Goal: Information Seeking & Learning: Obtain resource

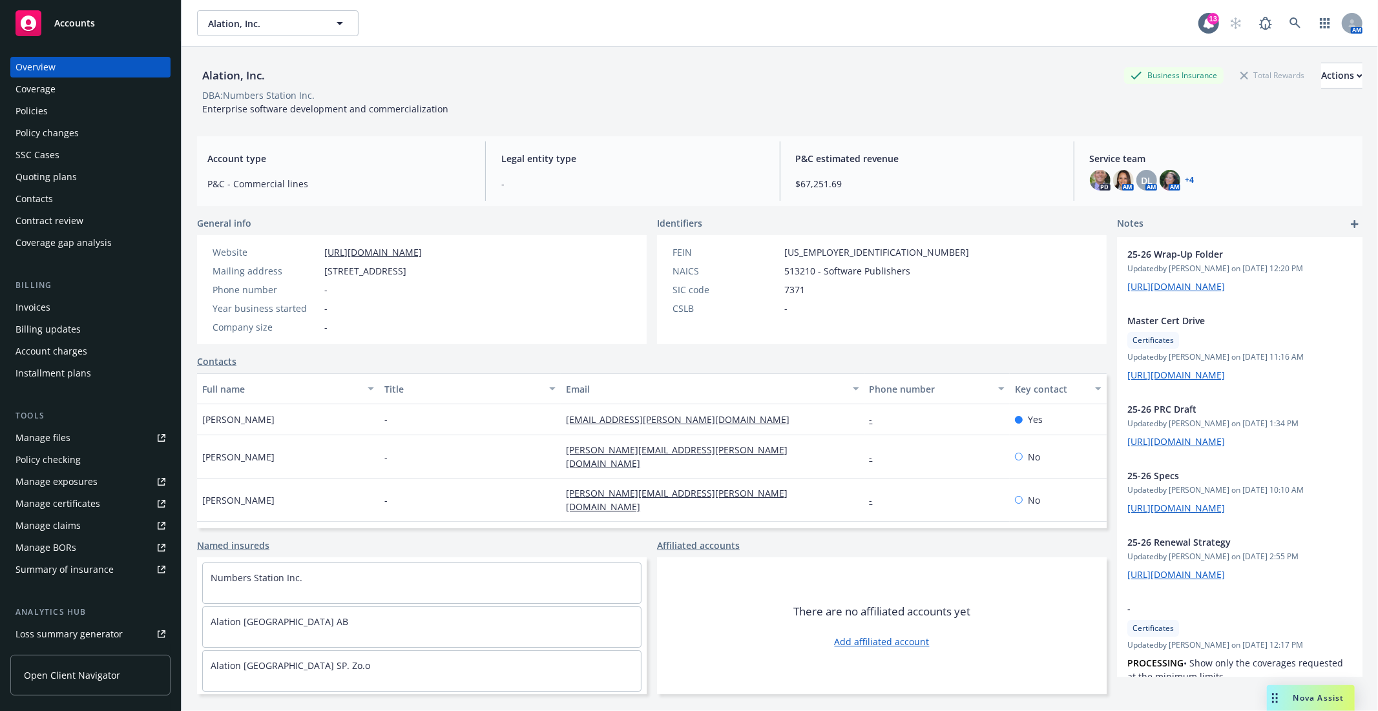
click at [54, 114] on div "Policies" at bounding box center [91, 111] width 150 height 21
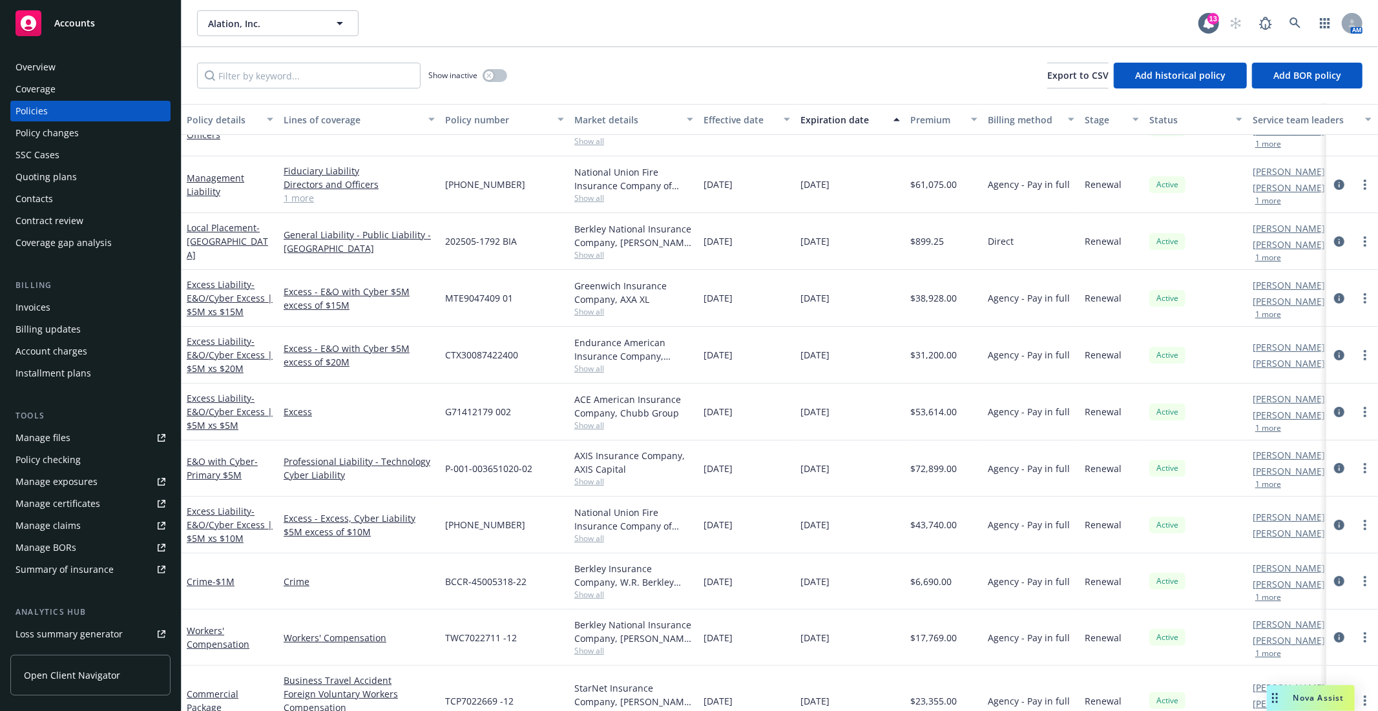
scroll to position [215, 0]
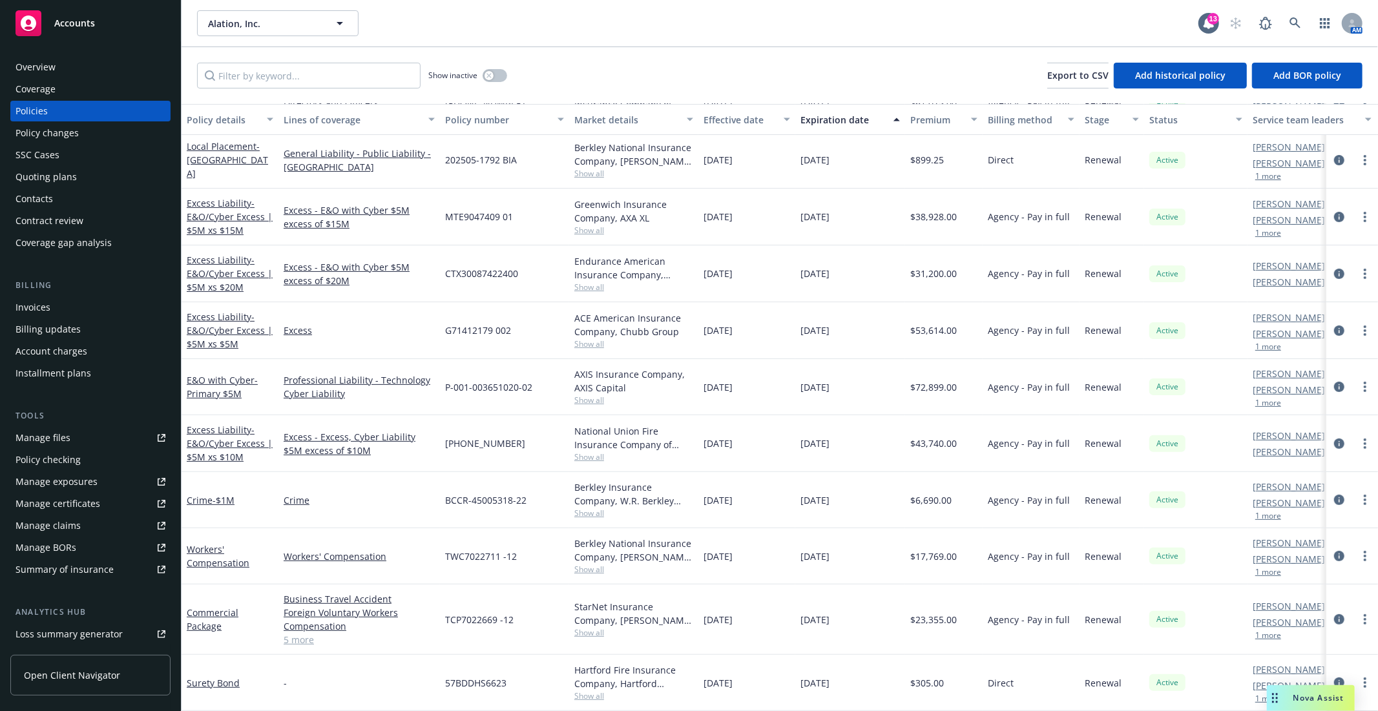
click at [436, 405] on div "Professional Liability - Technology Cyber Liability" at bounding box center [360, 387] width 162 height 56
click at [75, 436] on link "Manage files" at bounding box center [90, 438] width 160 height 21
click at [1334, 385] on icon "circleInformation" at bounding box center [1339, 387] width 10 height 10
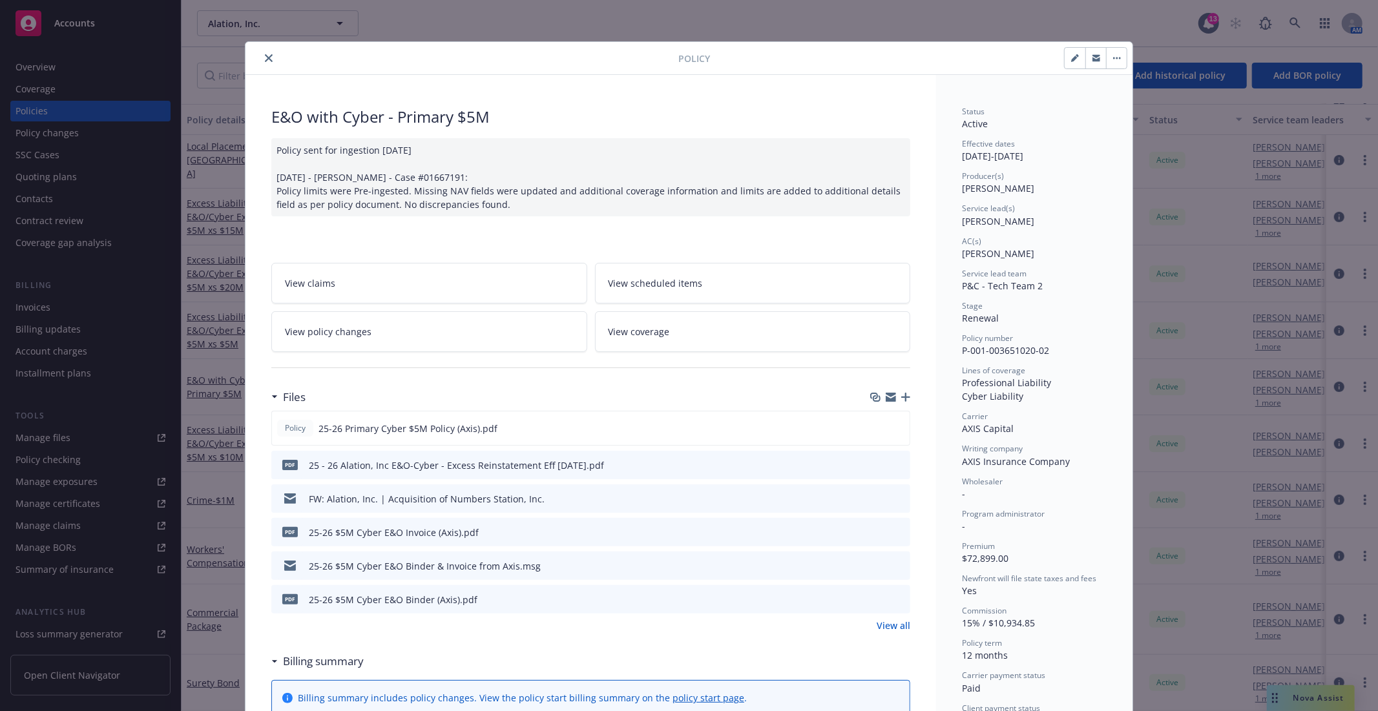
click at [265, 56] on icon "close" at bounding box center [269, 58] width 8 height 8
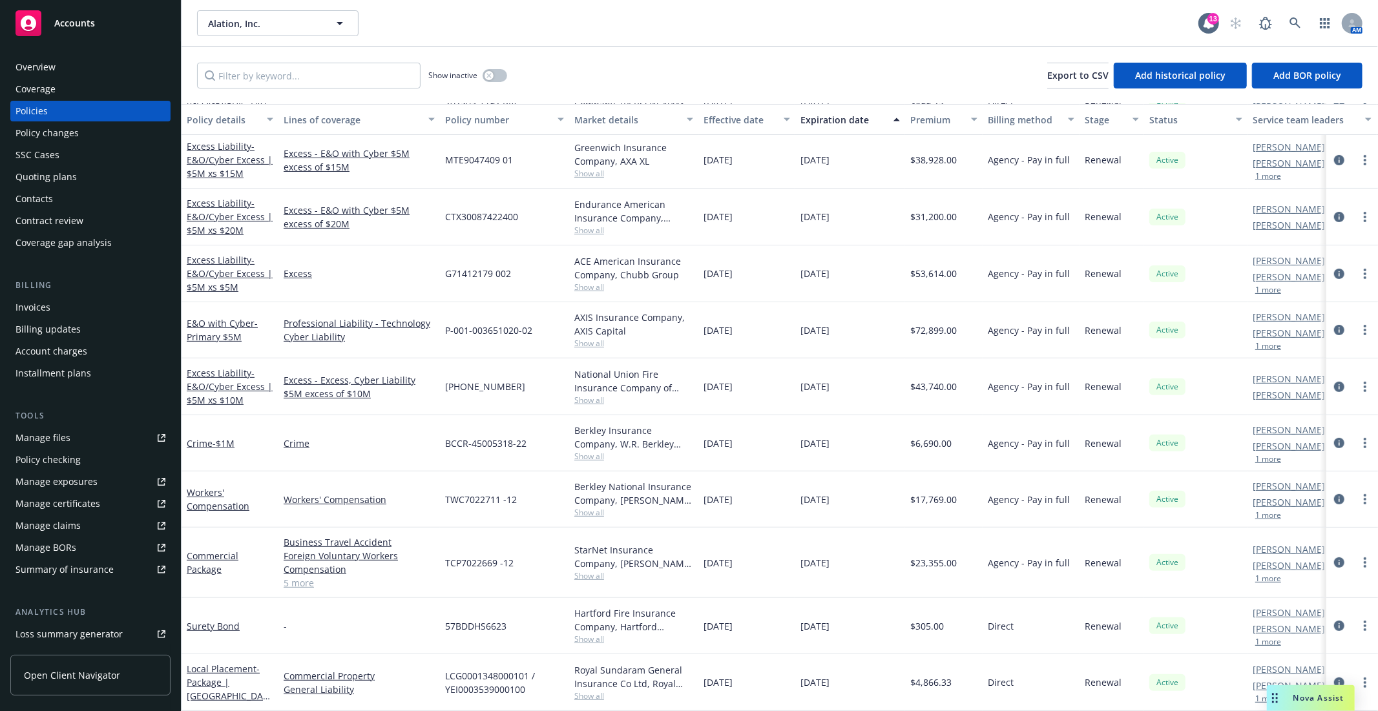
scroll to position [205, 0]
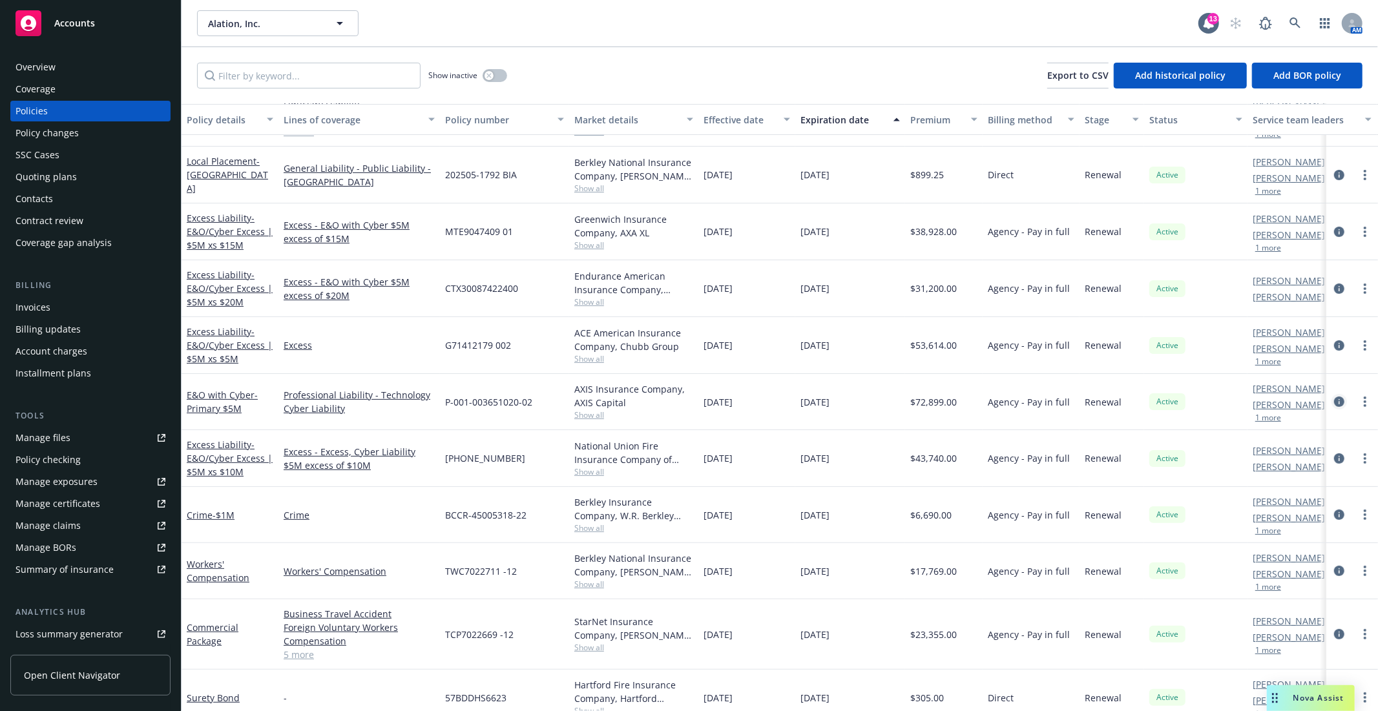
click at [1334, 402] on icon "circleInformation" at bounding box center [1339, 402] width 10 height 10
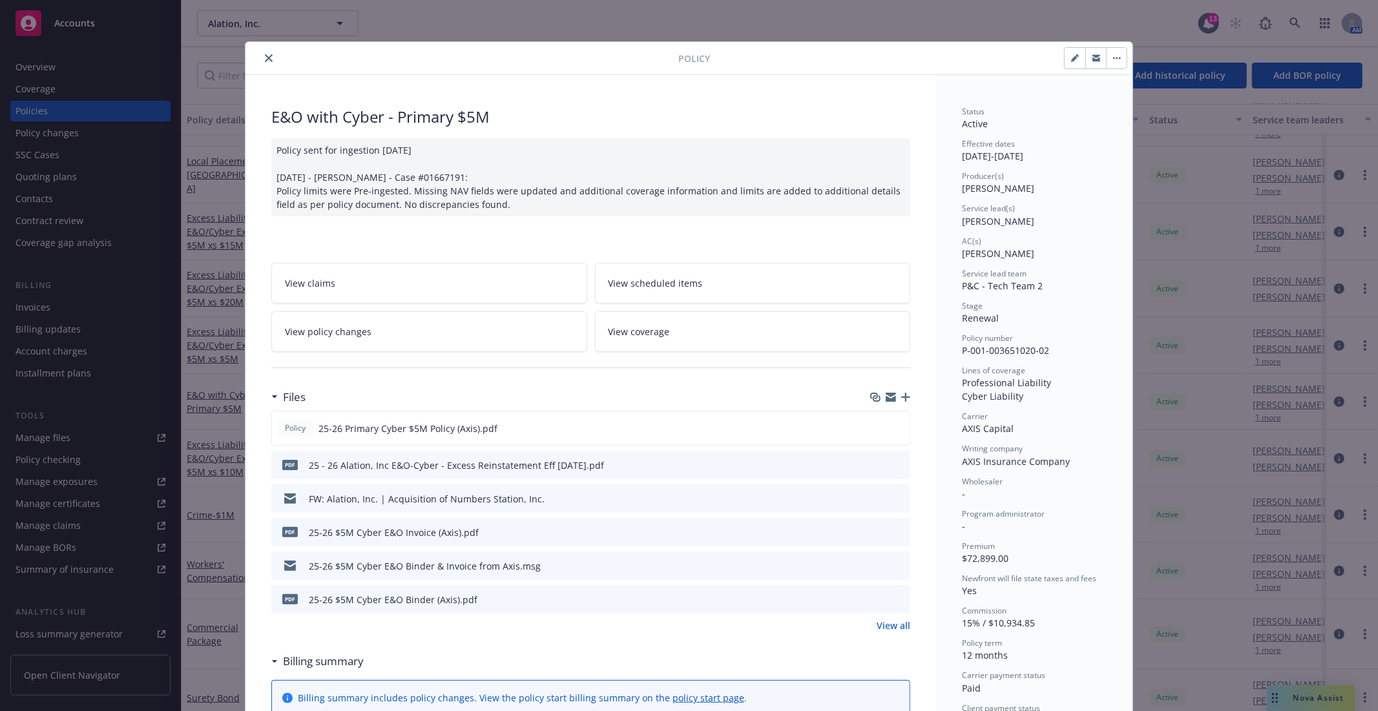
click at [269, 68] on div "Policy" at bounding box center [689, 58] width 887 height 33
click at [265, 56] on icon "close" at bounding box center [269, 58] width 8 height 8
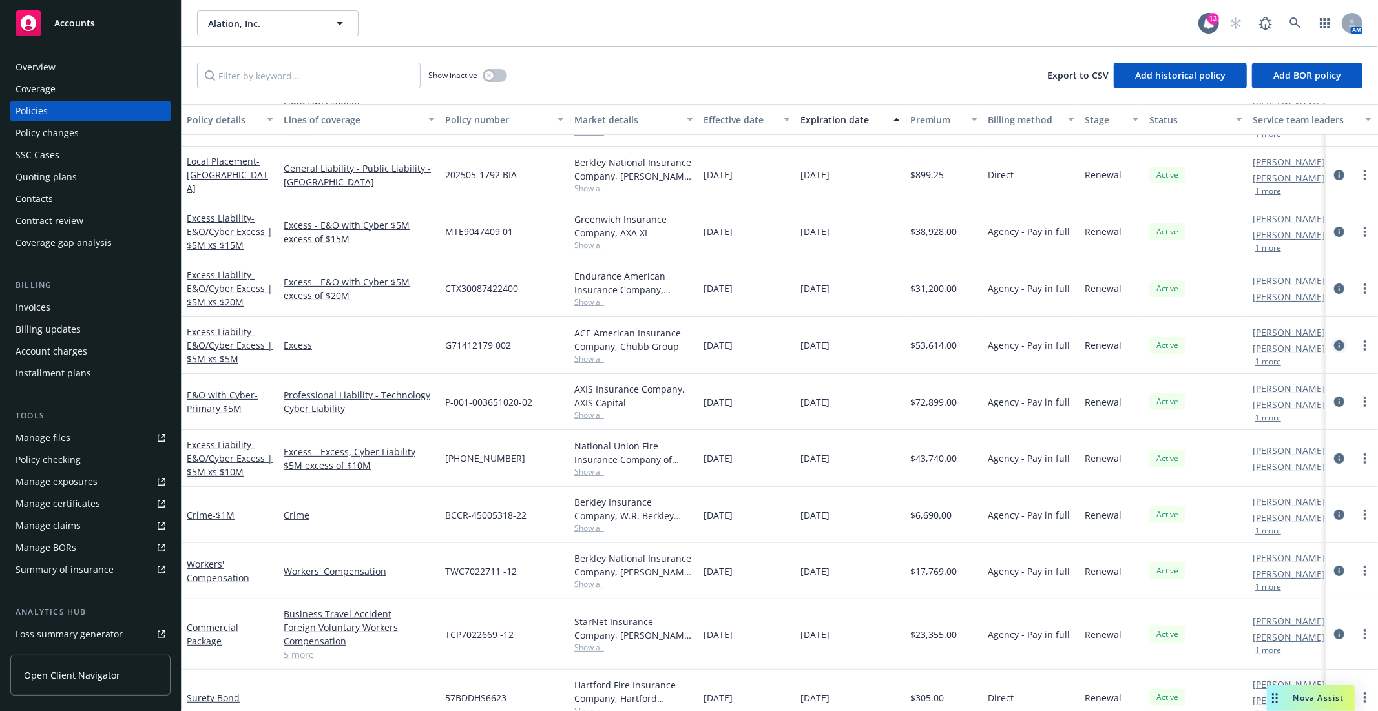
click at [1334, 347] on icon "circleInformation" at bounding box center [1339, 346] width 10 height 10
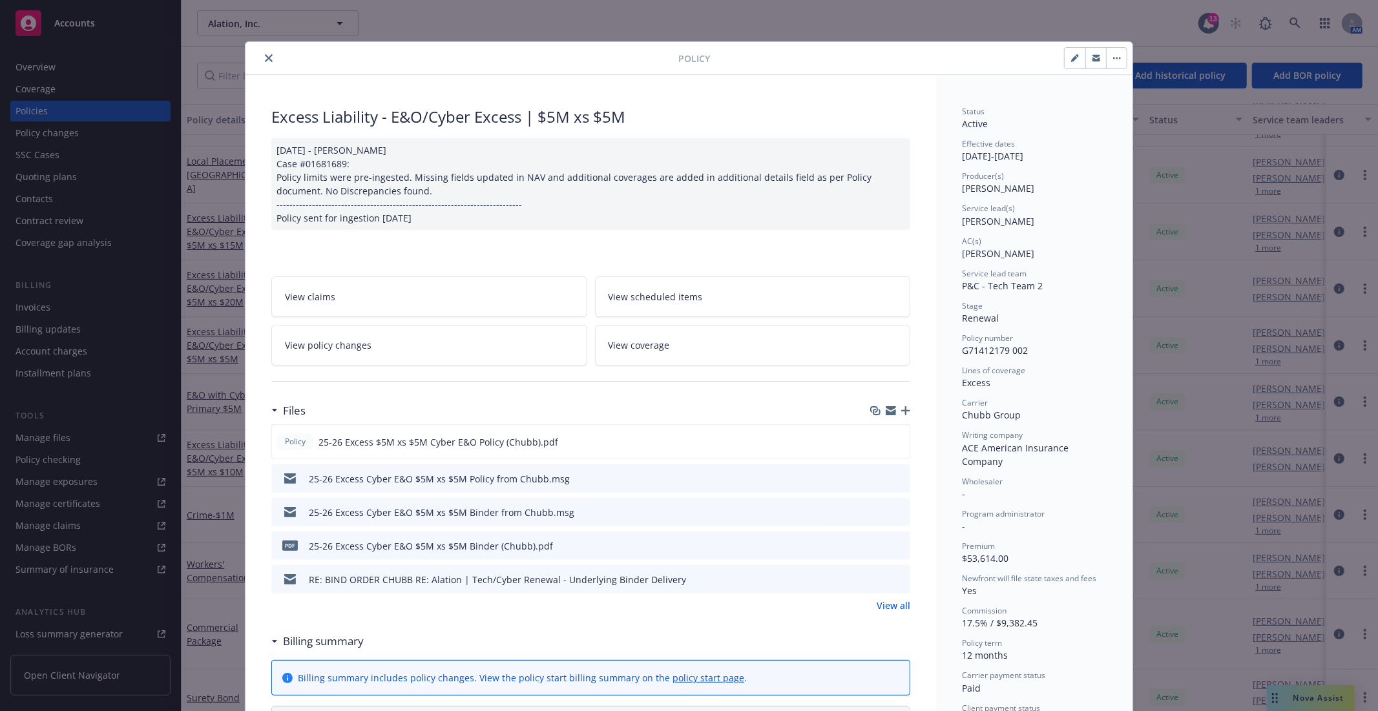
scroll to position [72, 0]
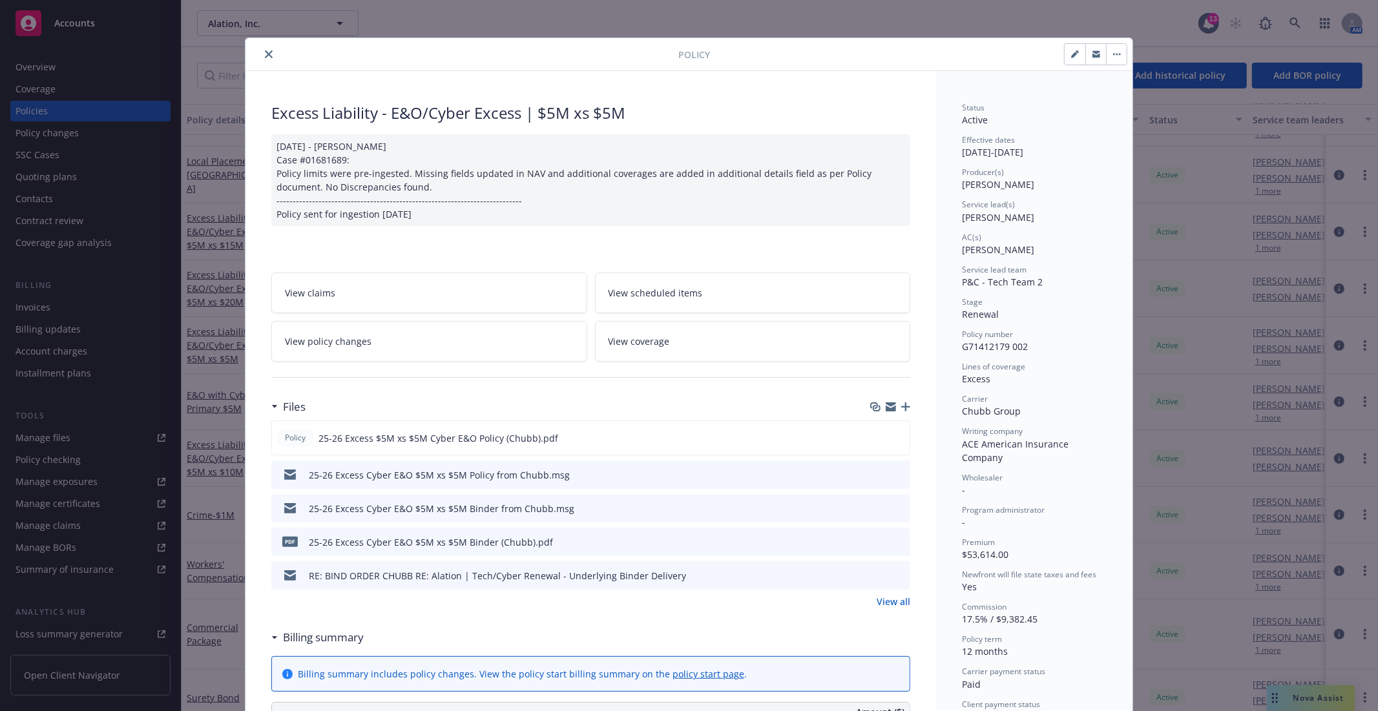
scroll to position [0, 0]
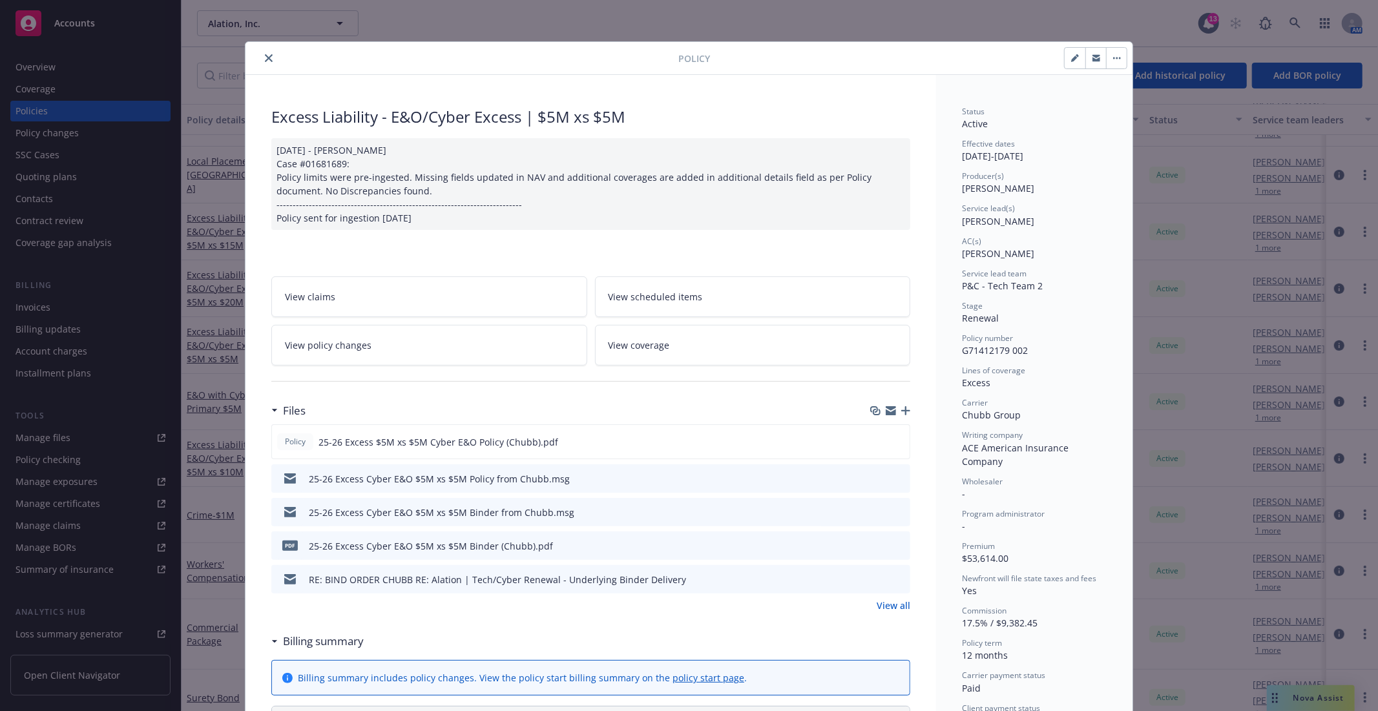
click at [265, 56] on icon "close" at bounding box center [269, 58] width 8 height 8
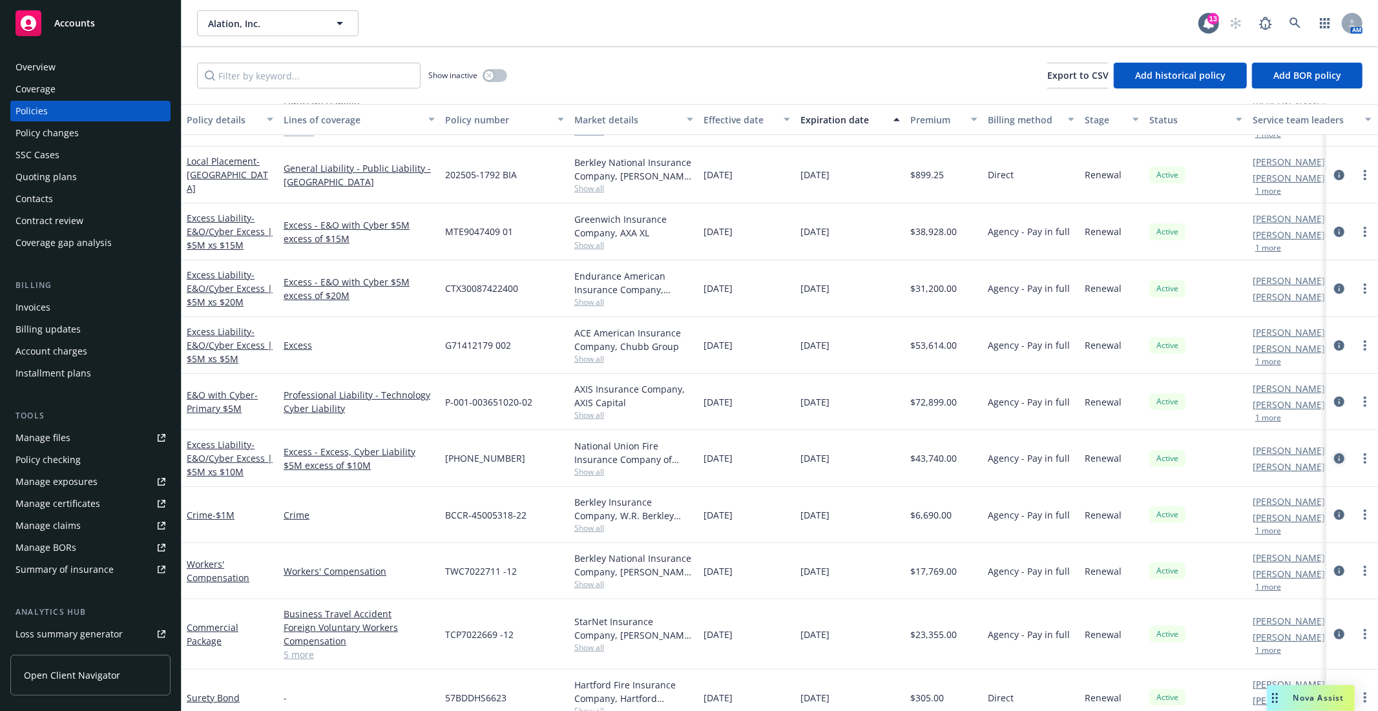
click at [1334, 459] on icon "circleInformation" at bounding box center [1339, 459] width 10 height 10
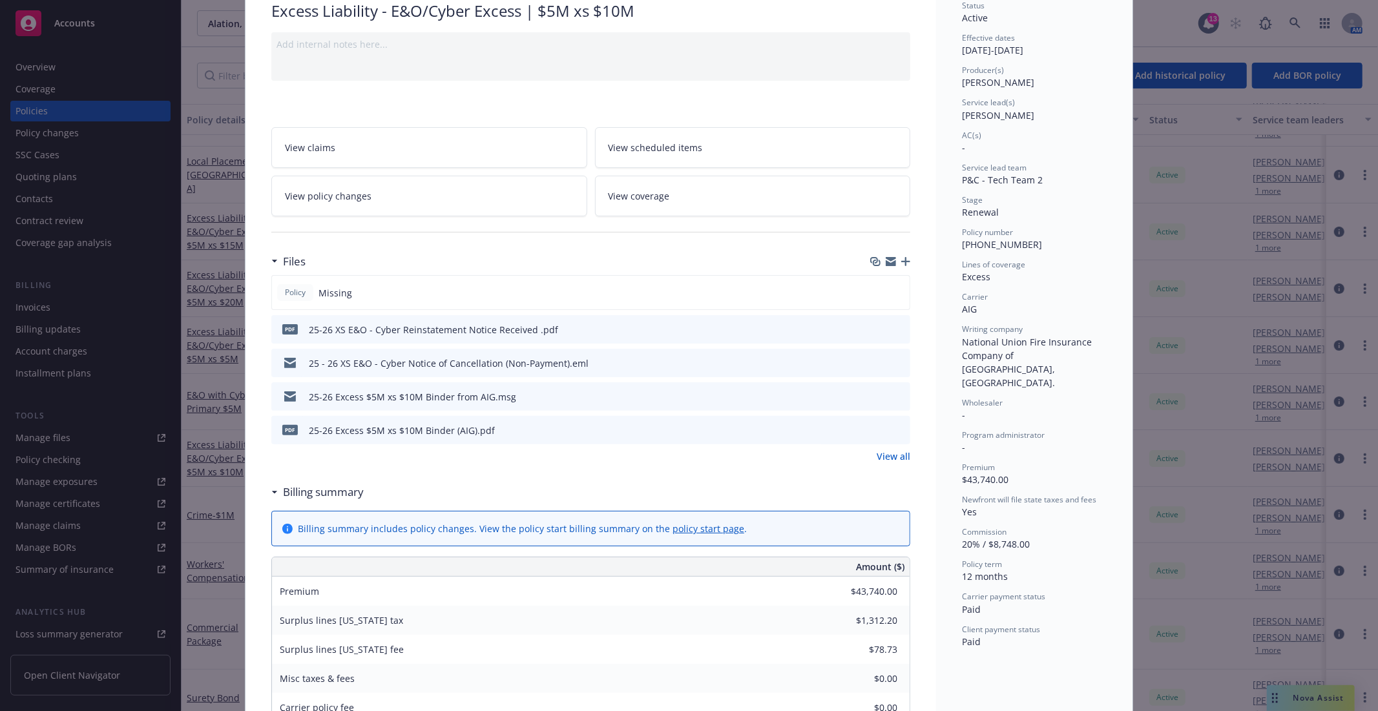
scroll to position [143, 0]
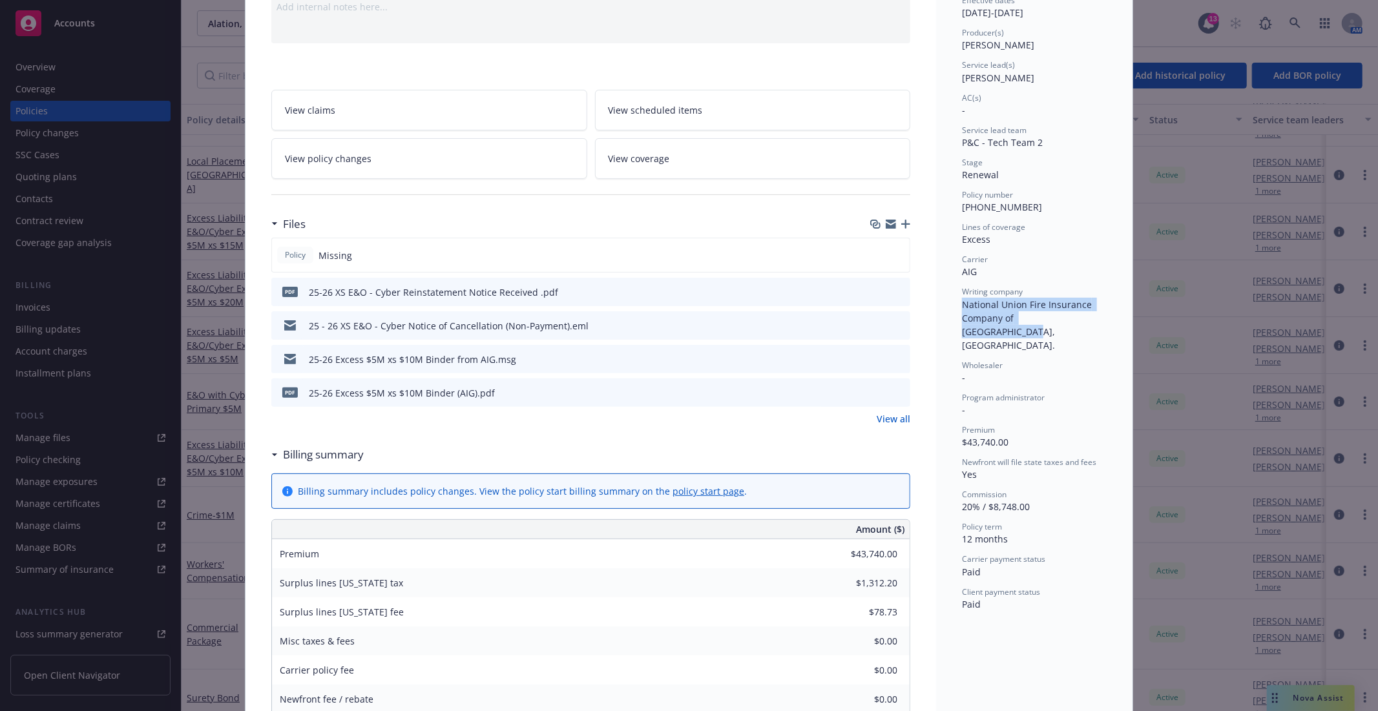
drag, startPoint x: 957, startPoint y: 300, endPoint x: 1080, endPoint y: 315, distance: 124.2
click at [1080, 315] on div "Writing company National Union Fire Insurance Company of Pittsburgh, Pa." at bounding box center [1034, 318] width 145 height 65
copy span "National Union Fire Insurance Company of Pittsburgh, Pa."
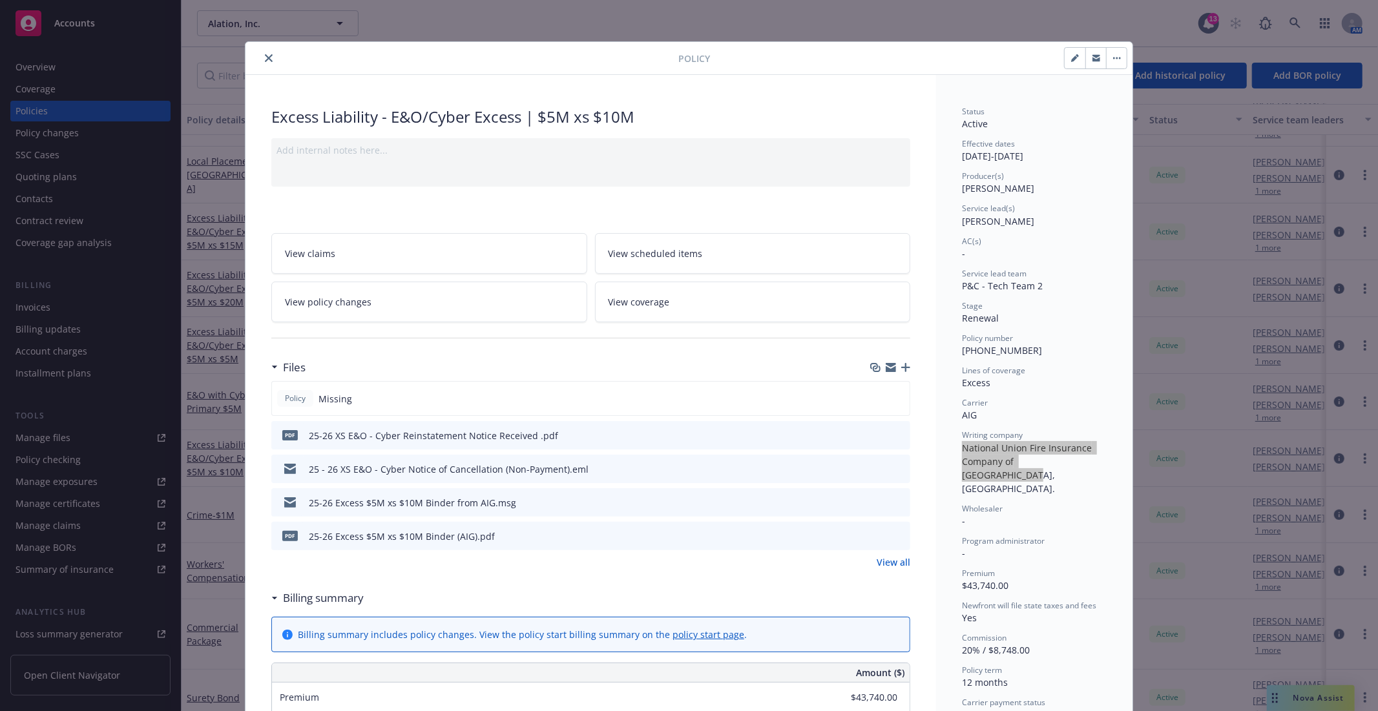
click at [253, 54] on div at bounding box center [465, 58] width 428 height 16
click at [265, 61] on icon "close" at bounding box center [269, 58] width 8 height 8
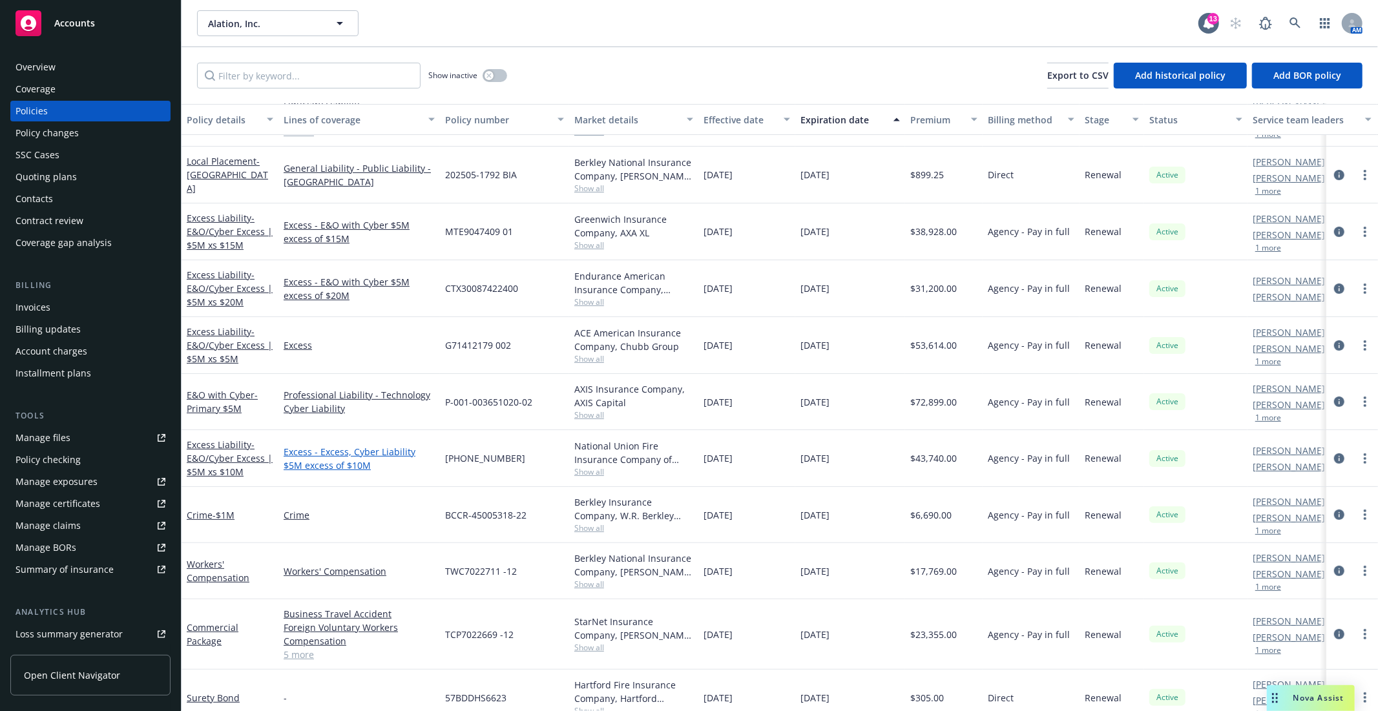
scroll to position [133, 0]
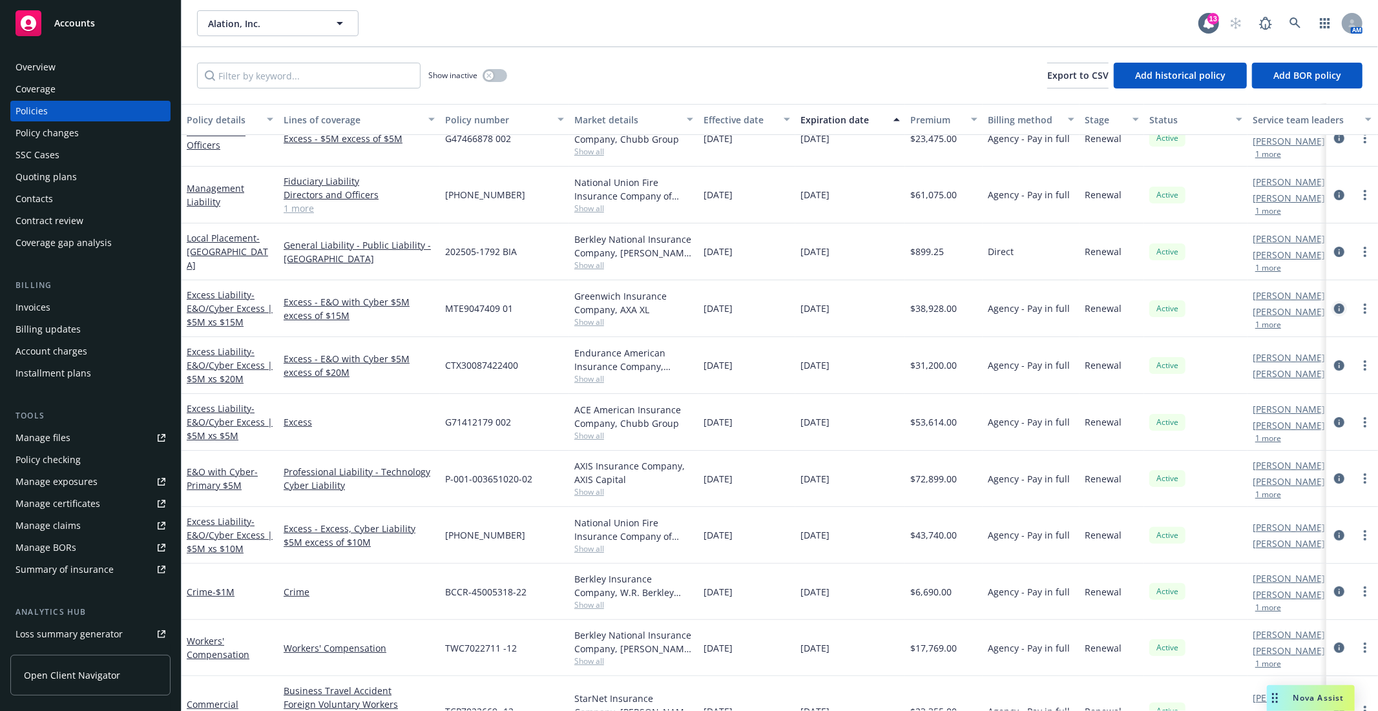
click at [1334, 311] on icon "circleInformation" at bounding box center [1339, 309] width 10 height 10
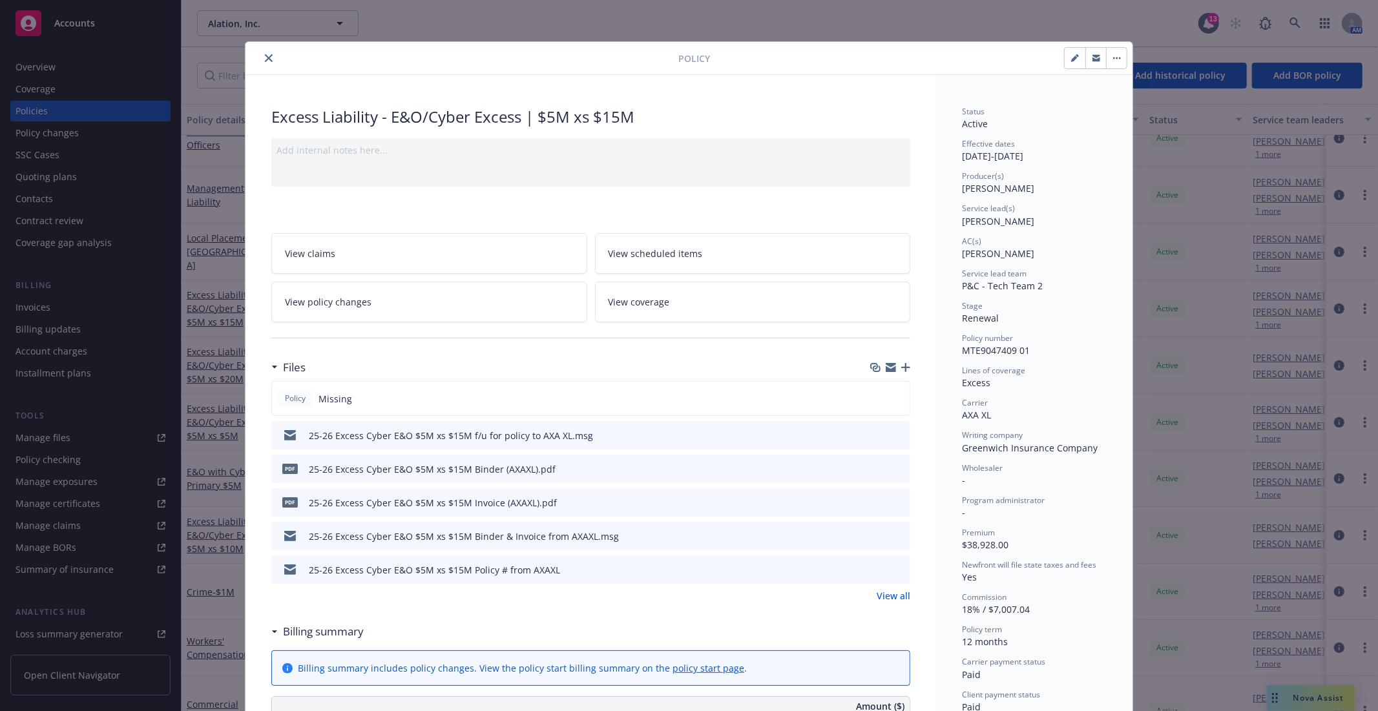
click at [265, 58] on icon "close" at bounding box center [269, 58] width 8 height 8
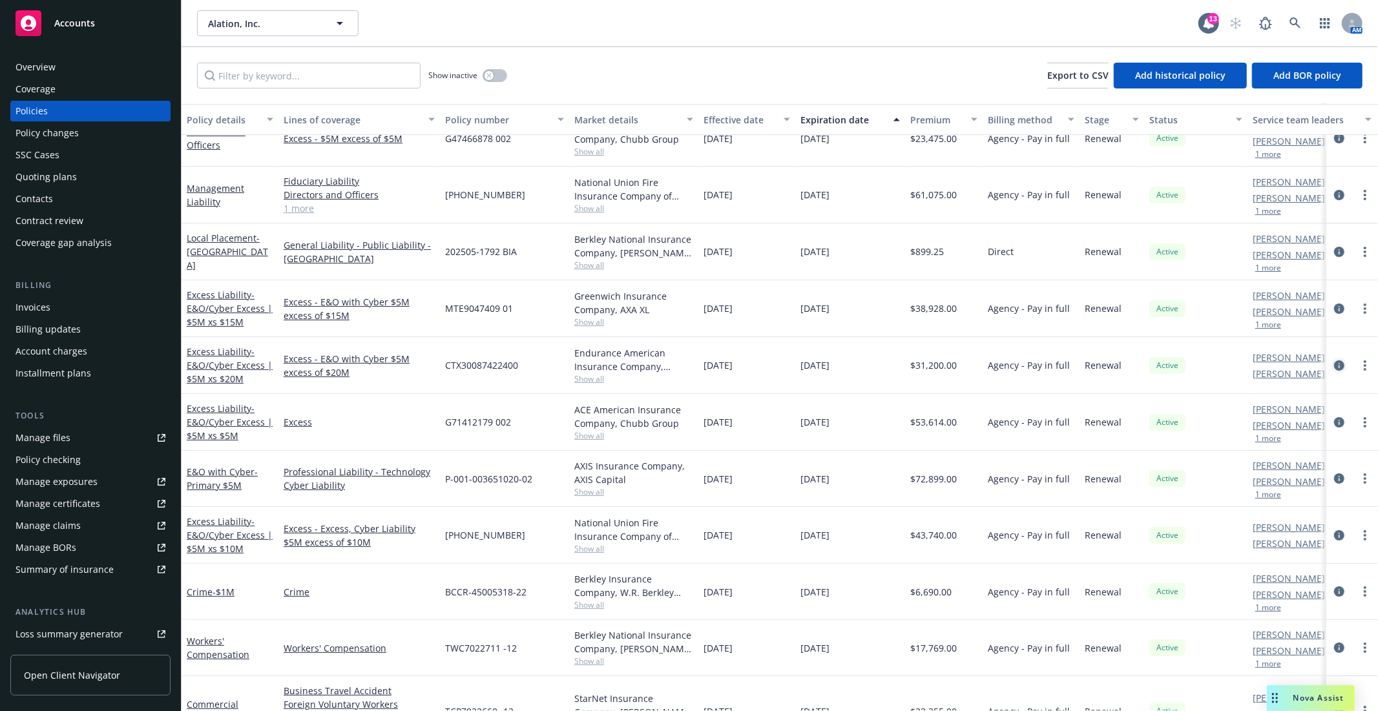
click at [1334, 364] on icon "circleInformation" at bounding box center [1339, 366] width 10 height 10
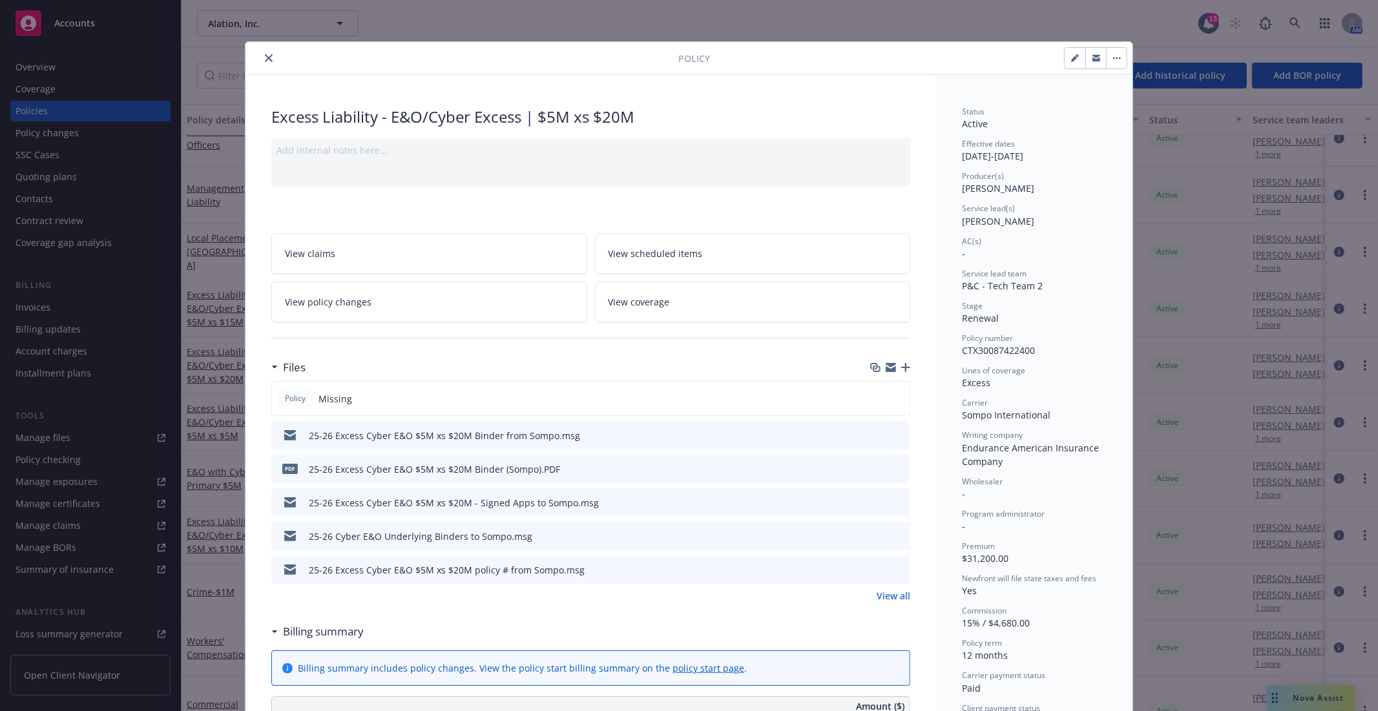
click at [266, 60] on icon "close" at bounding box center [269, 58] width 8 height 8
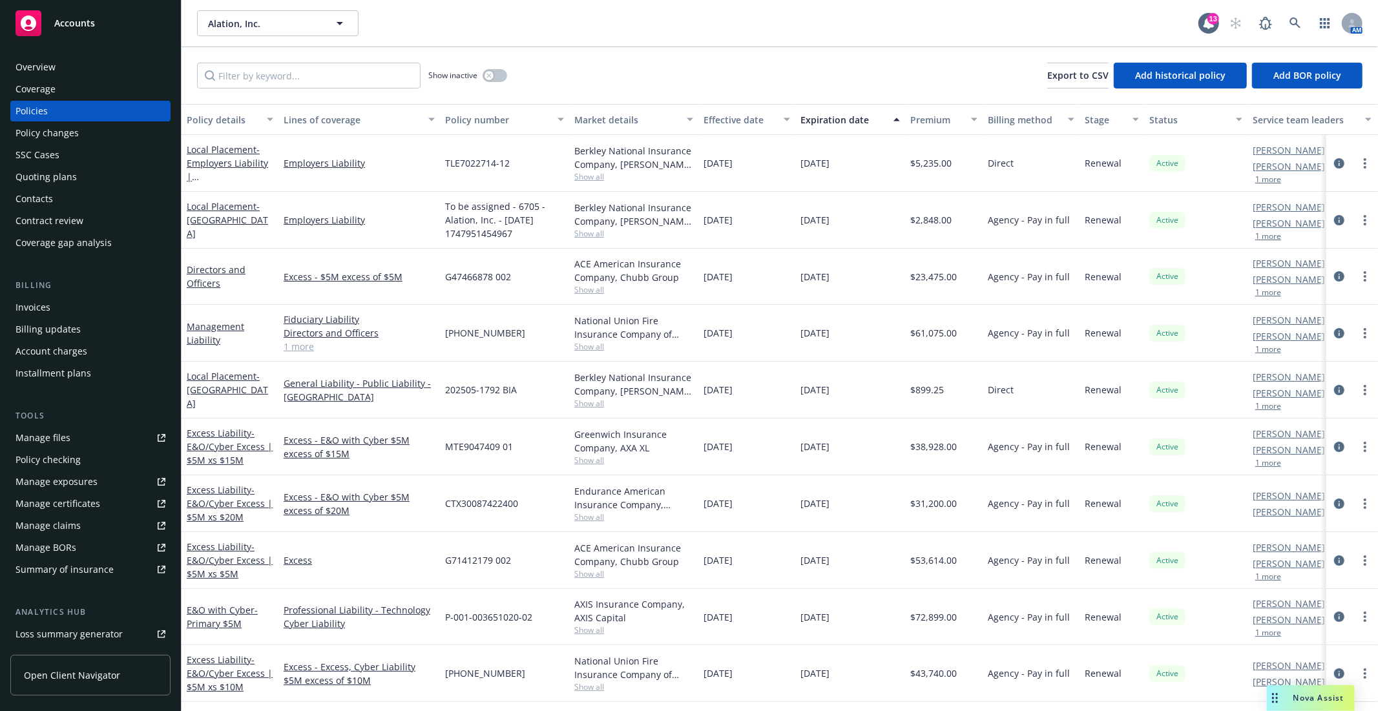
click at [63, 61] on div "Overview" at bounding box center [91, 67] width 150 height 21
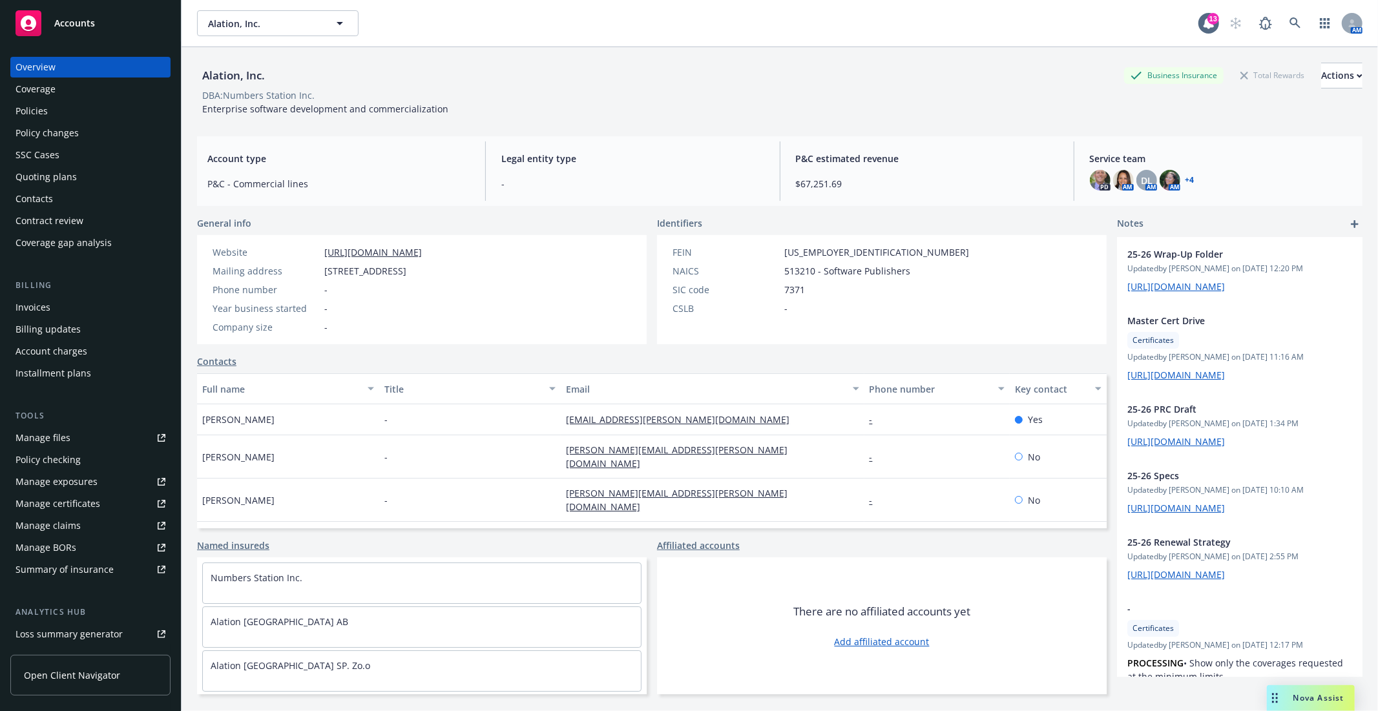
click at [1118, 160] on span "Service team" at bounding box center [1221, 159] width 262 height 14
click at [1090, 184] on img at bounding box center [1100, 180] width 21 height 21
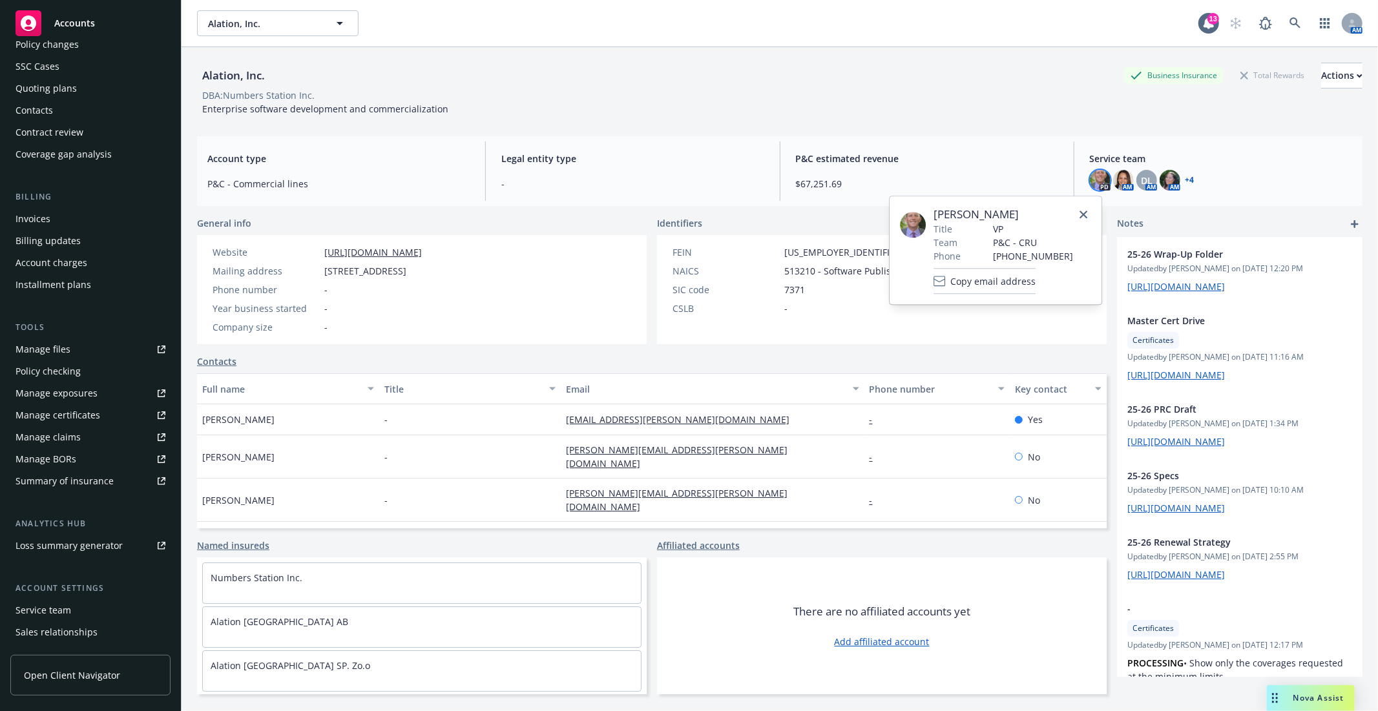
scroll to position [152, 0]
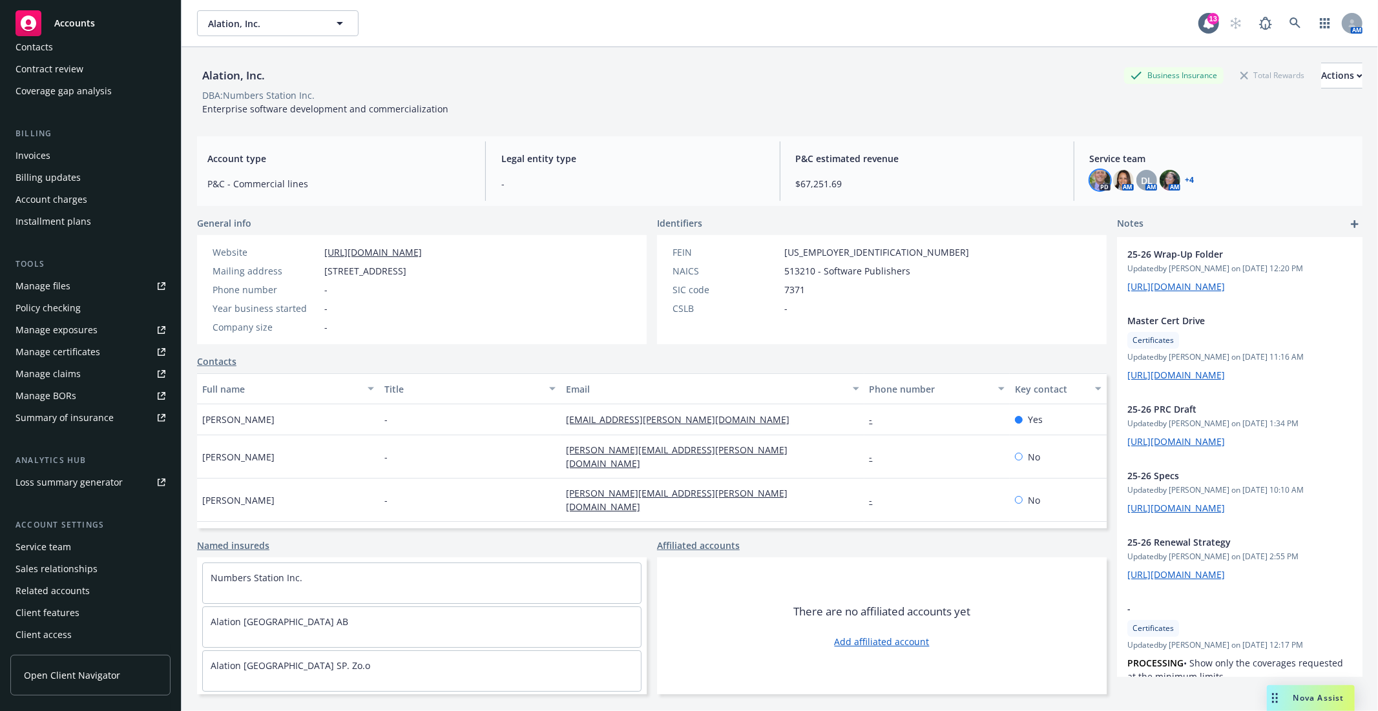
click at [83, 543] on div "Service team" at bounding box center [91, 547] width 150 height 21
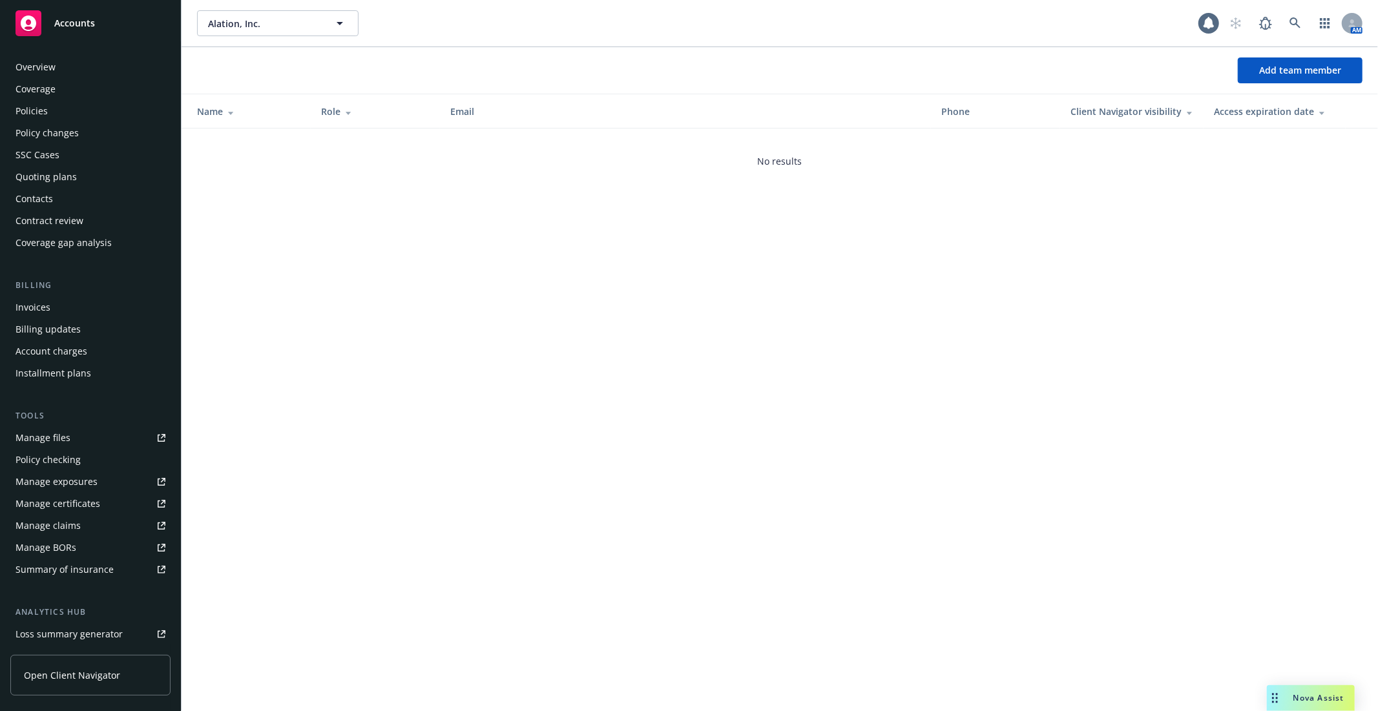
scroll to position [153, 0]
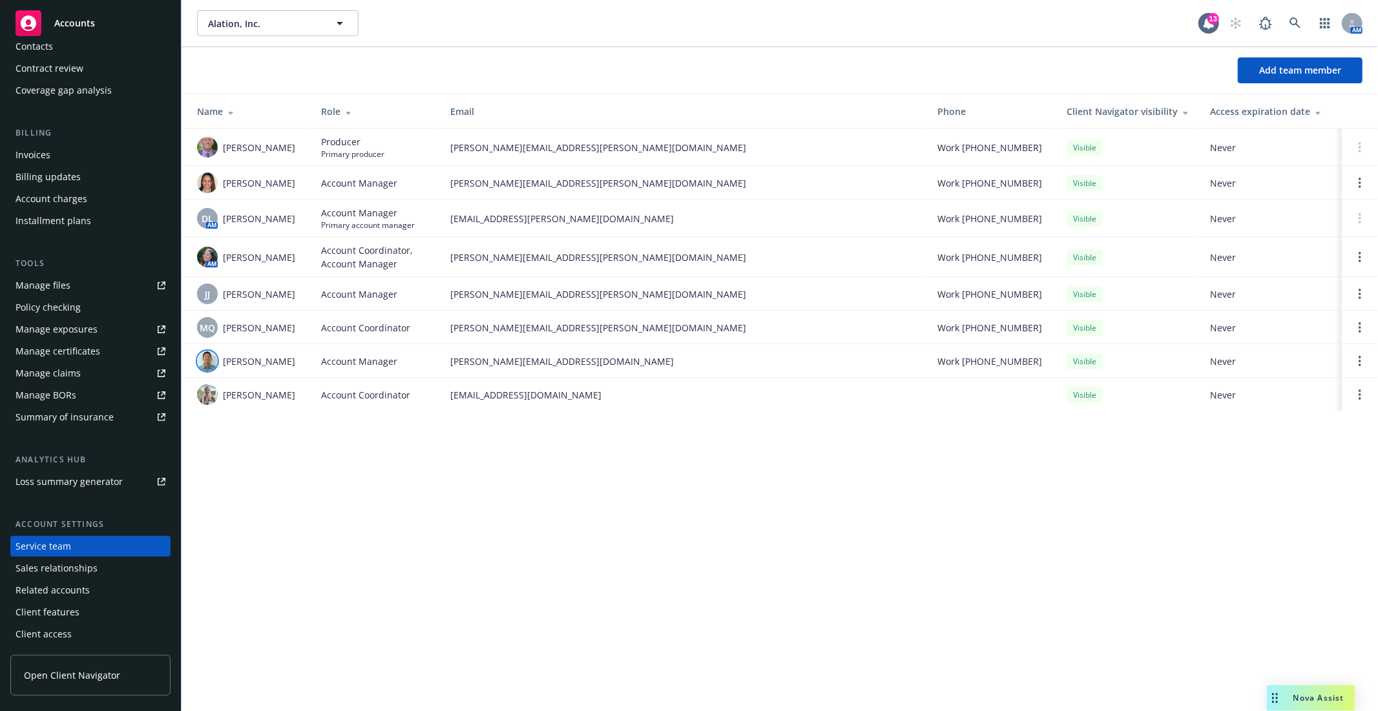
click at [201, 360] on img at bounding box center [207, 361] width 21 height 21
click at [483, 527] on div "Alation, Inc. Alation, Inc. 13 AM Add team member Name Role Email Phone Client …" at bounding box center [780, 355] width 1197 height 711
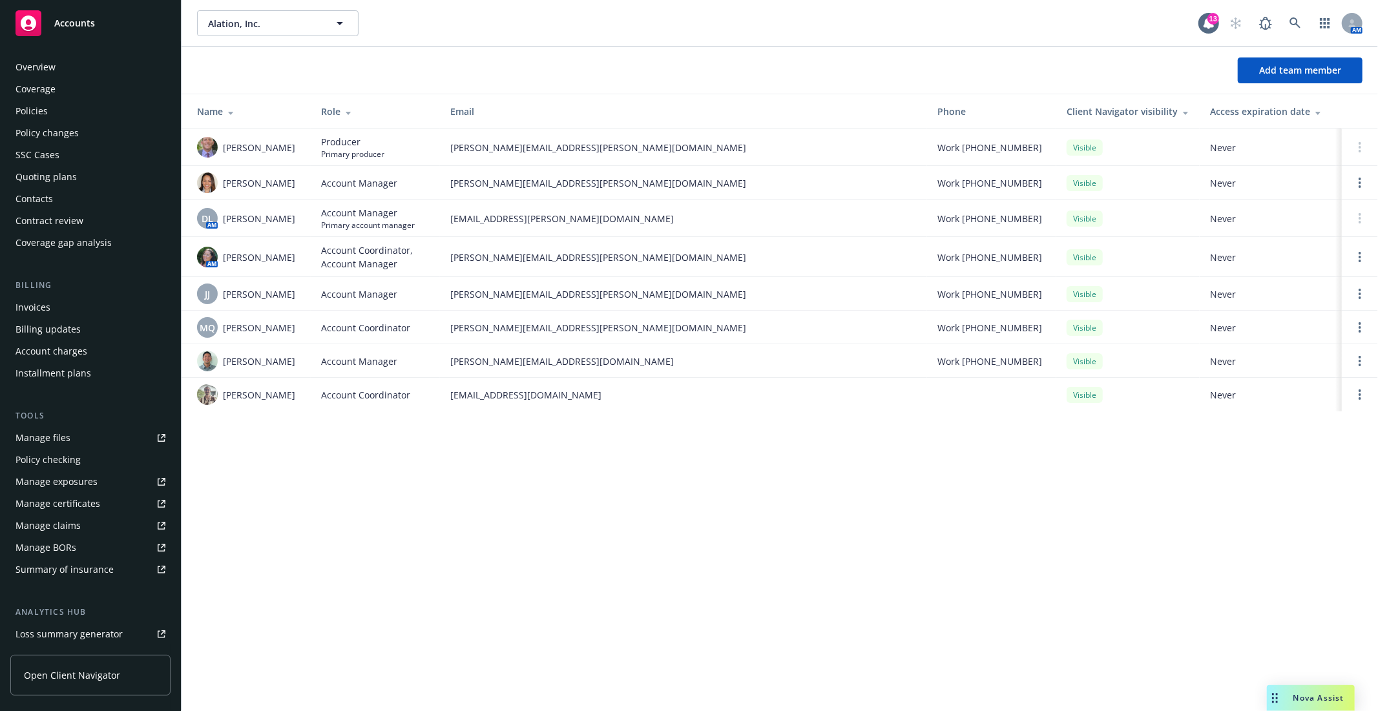
click at [54, 116] on div "Policies" at bounding box center [91, 111] width 150 height 21
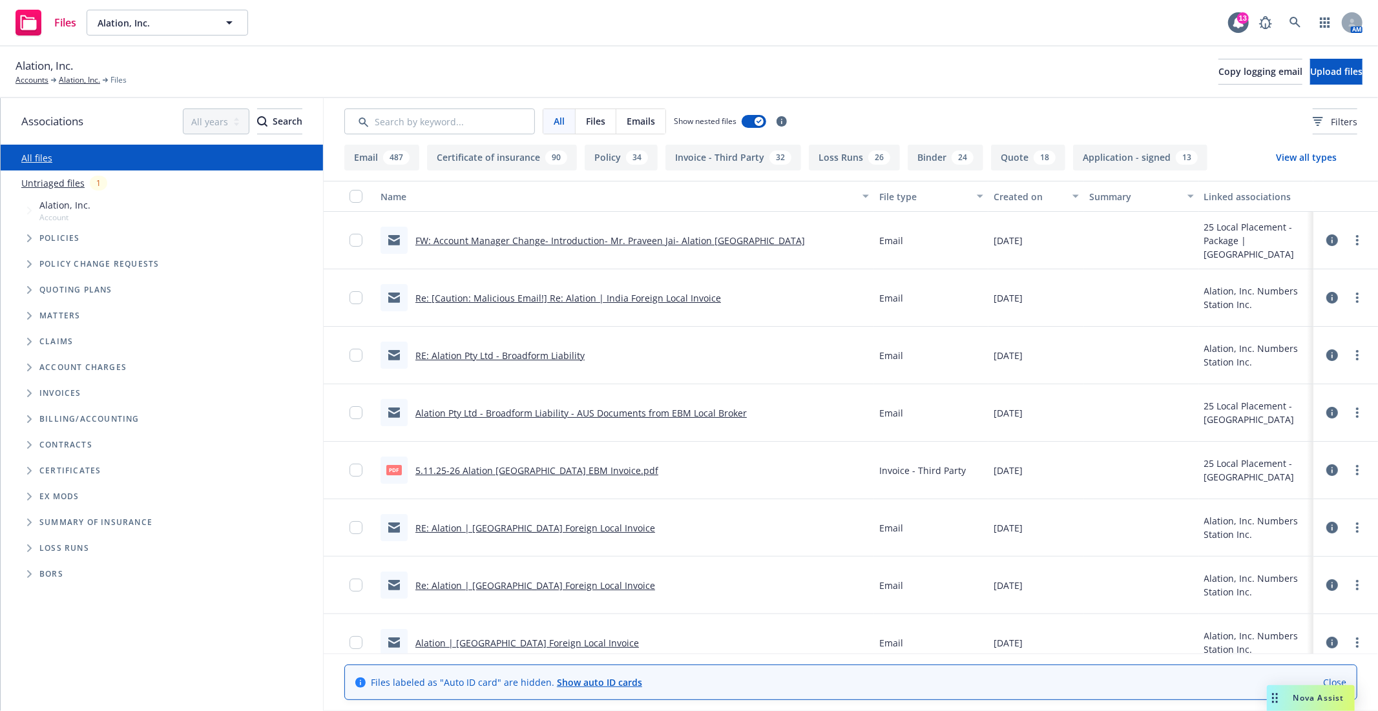
click at [25, 237] on span "Tree Example" at bounding box center [29, 238] width 21 height 21
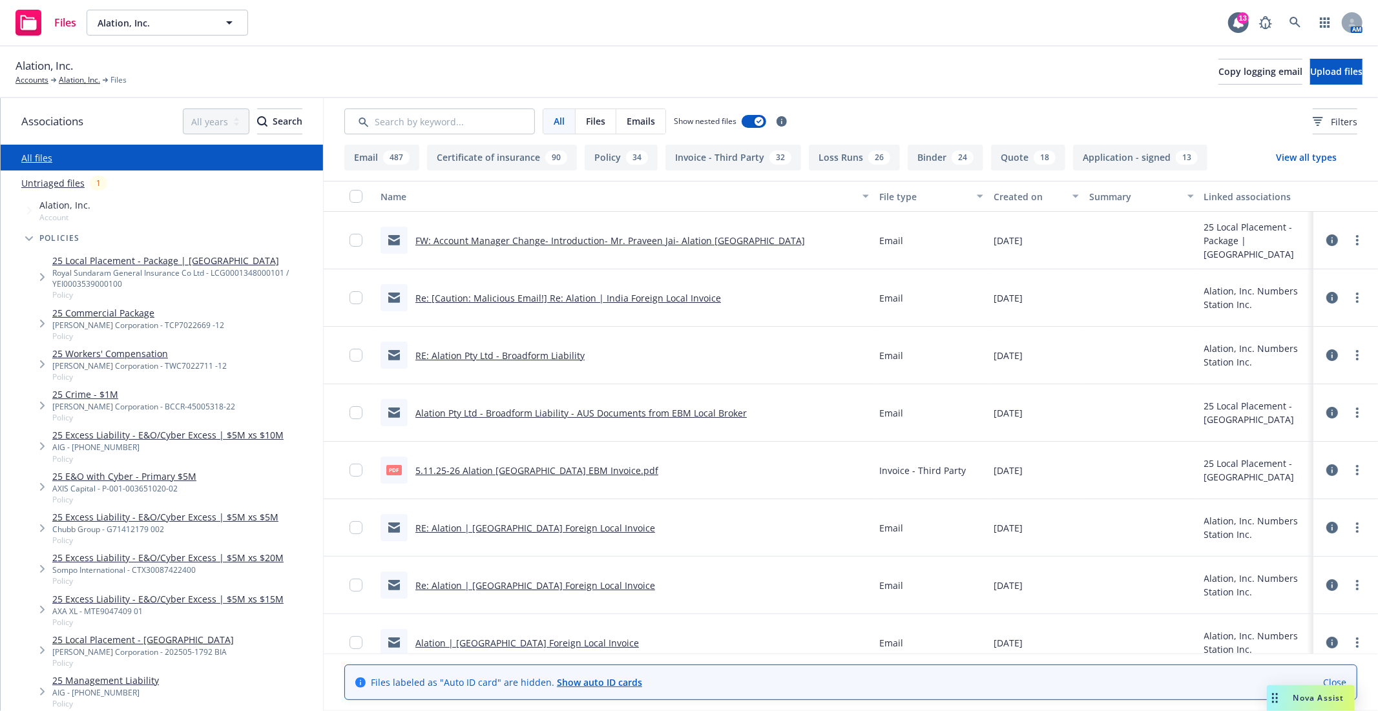
click at [94, 483] on div "AXIS Capital - P-001-003651020-02" at bounding box center [124, 488] width 144 height 11
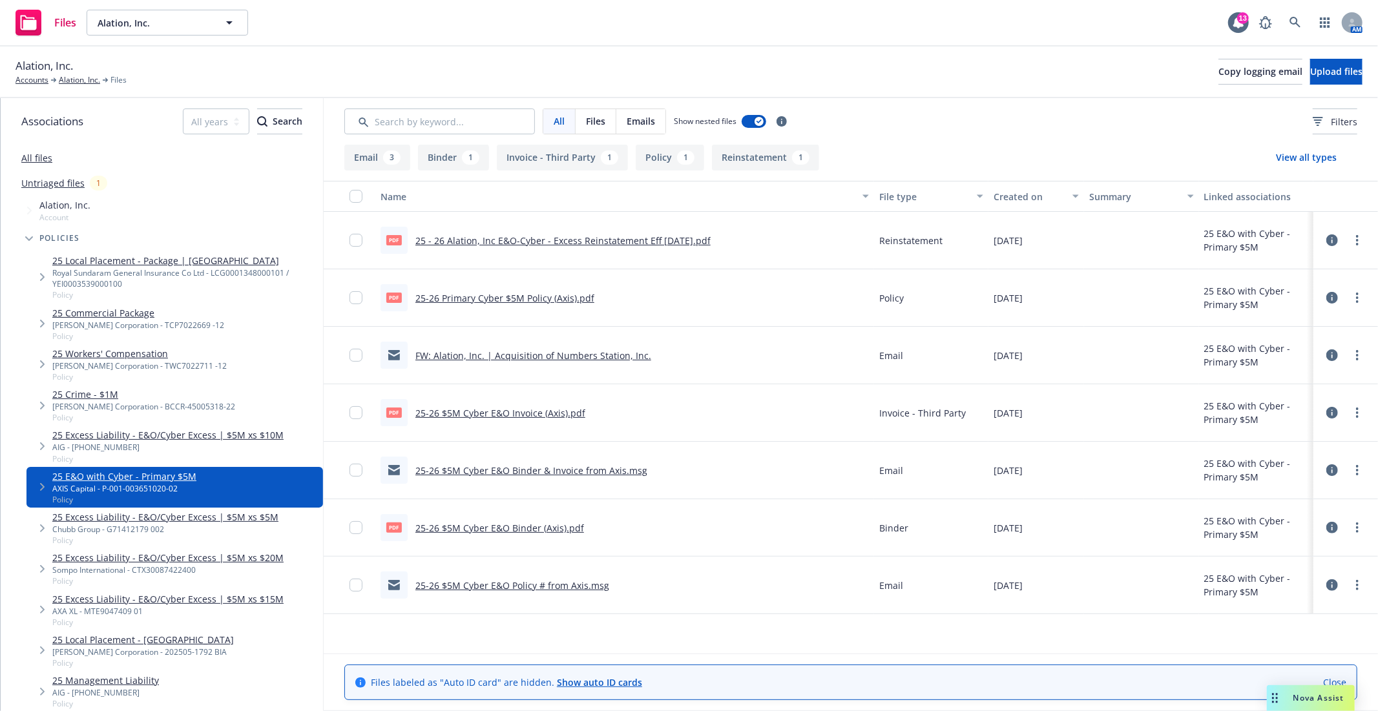
click at [504, 297] on link "25-26 Primary Cyber $5M Policy (Axis).pdf" at bounding box center [505, 298] width 179 height 12
click at [189, 522] on link "25 Excess Liability - E&O/Cyber Excess | $5M xs $5M" at bounding box center [165, 518] width 226 height 14
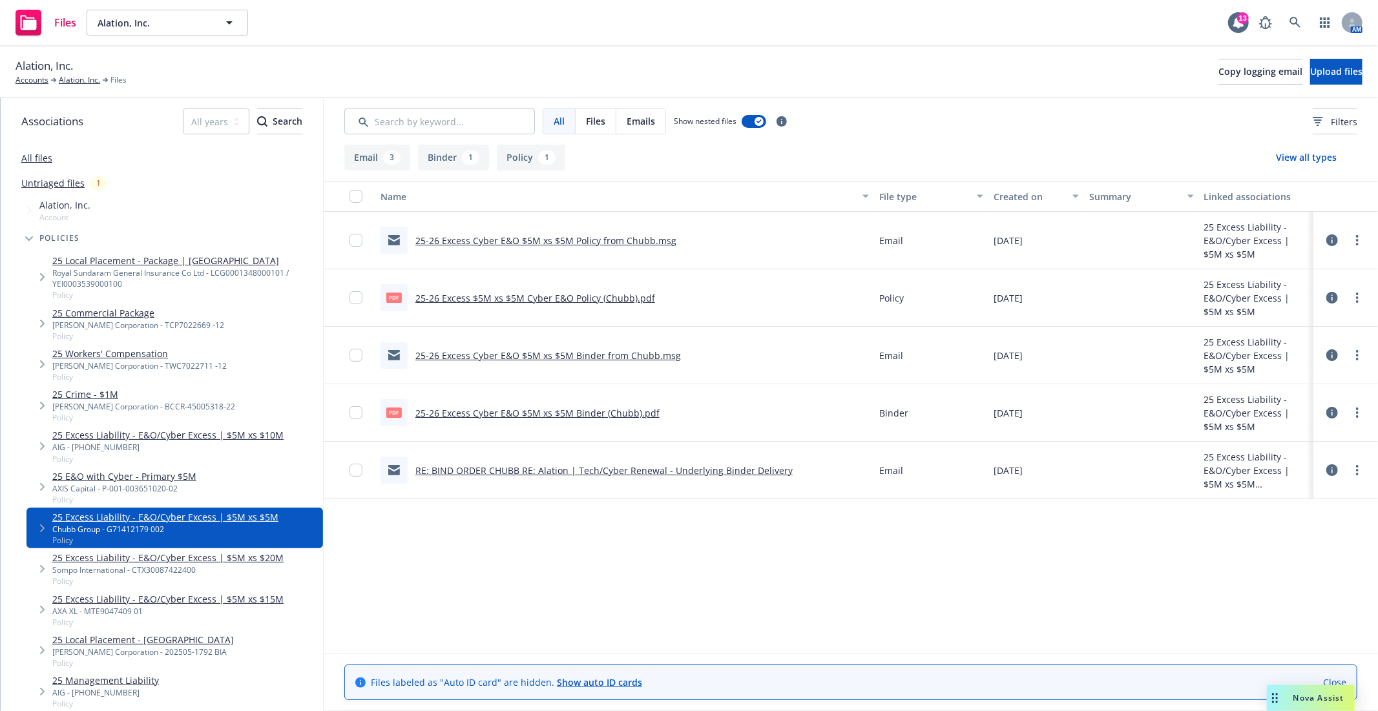
click at [492, 300] on link "25-26 Excess $5M xs $5M Cyber E&O Policy (Chubb).pdf" at bounding box center [536, 298] width 240 height 12
click at [156, 437] on link "25 Excess Liability - E&O/Cyber Excess | $5M xs $10M" at bounding box center [167, 435] width 231 height 14
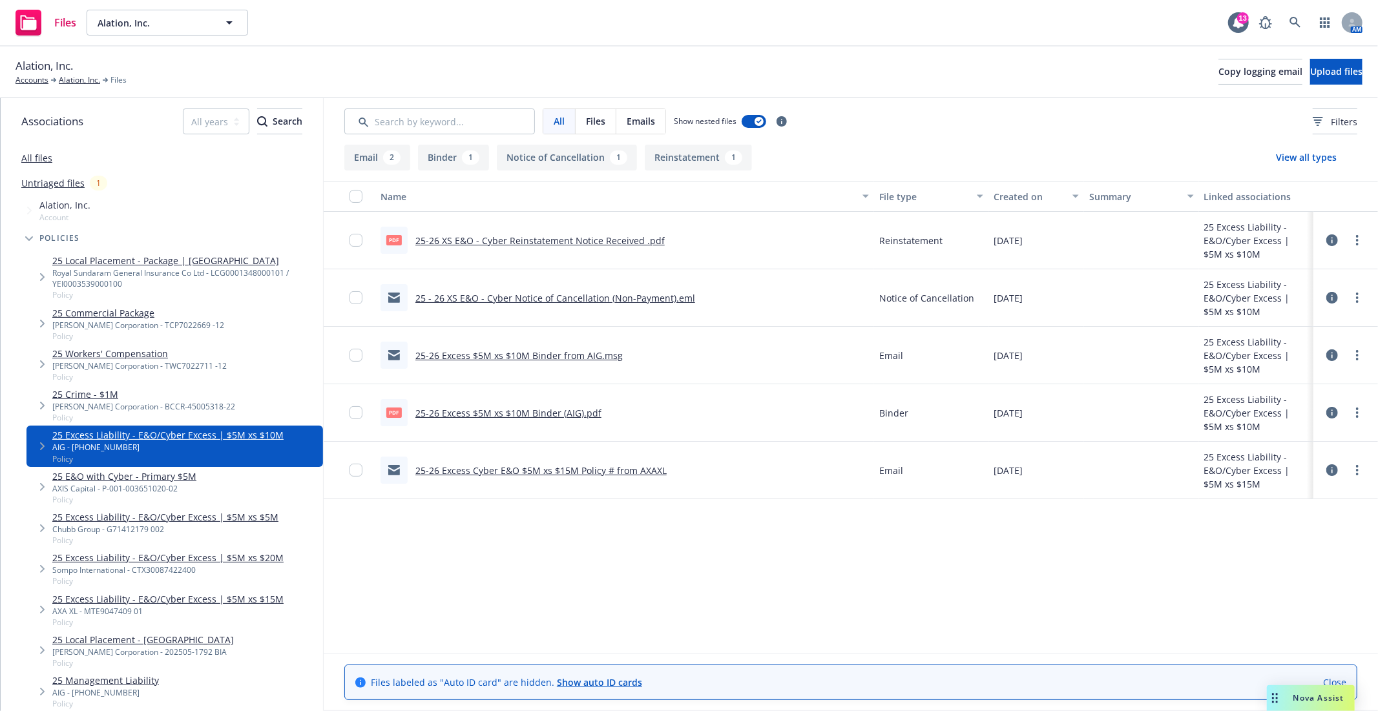
click at [519, 415] on link "25-26 Excess $5M xs $10M Binder (AIG).pdf" at bounding box center [509, 413] width 186 height 12
click at [163, 597] on link "25 Excess Liability - E&O/Cyber Excess | $5M xs $15M" at bounding box center [167, 600] width 231 height 14
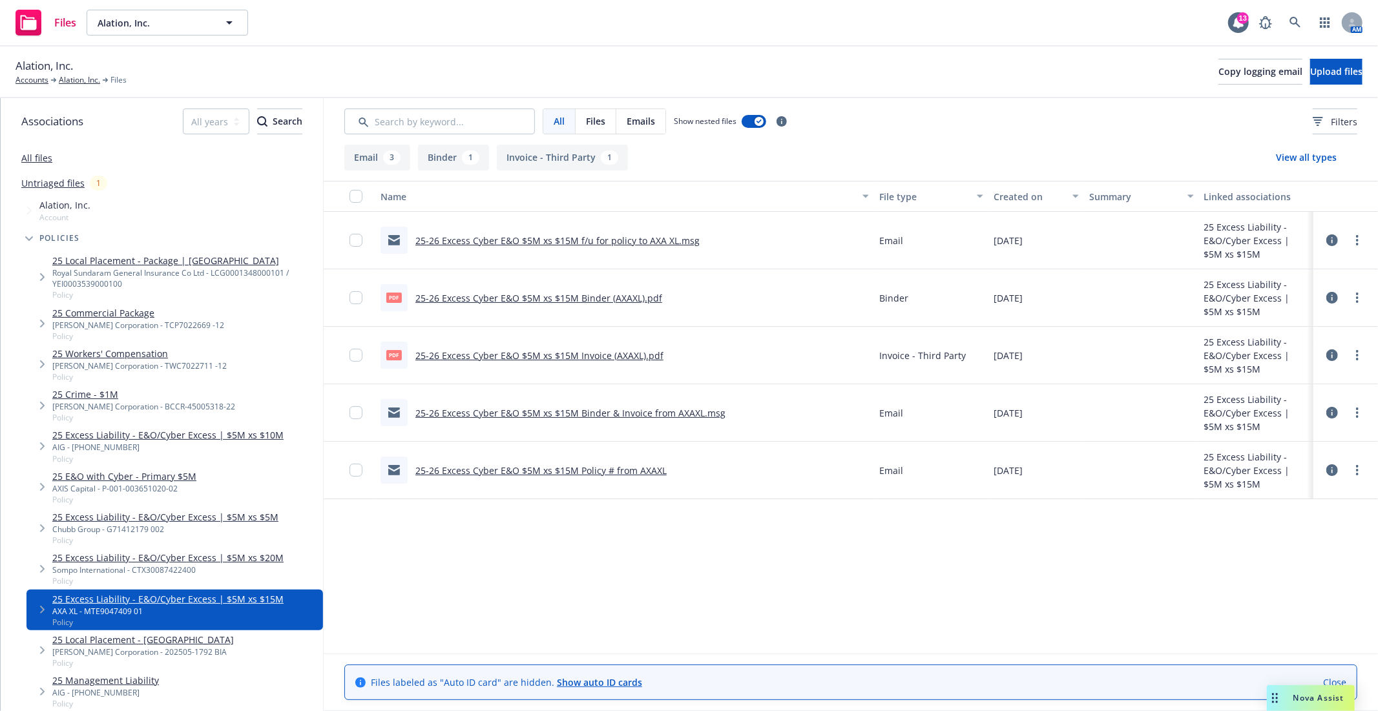
click at [520, 289] on div "pdf 25-26 Excess Cyber E&O $5M xs $15M Binder (AXAXL).pdf" at bounding box center [522, 297] width 282 height 27
click at [513, 296] on link "25-26 Excess Cyber E&O $5M xs $15M Binder (AXAXL).pdf" at bounding box center [539, 298] width 247 height 12
click at [202, 556] on link "25 Excess Liability - E&O/Cyber Excess | $5M xs $20M" at bounding box center [167, 558] width 231 height 14
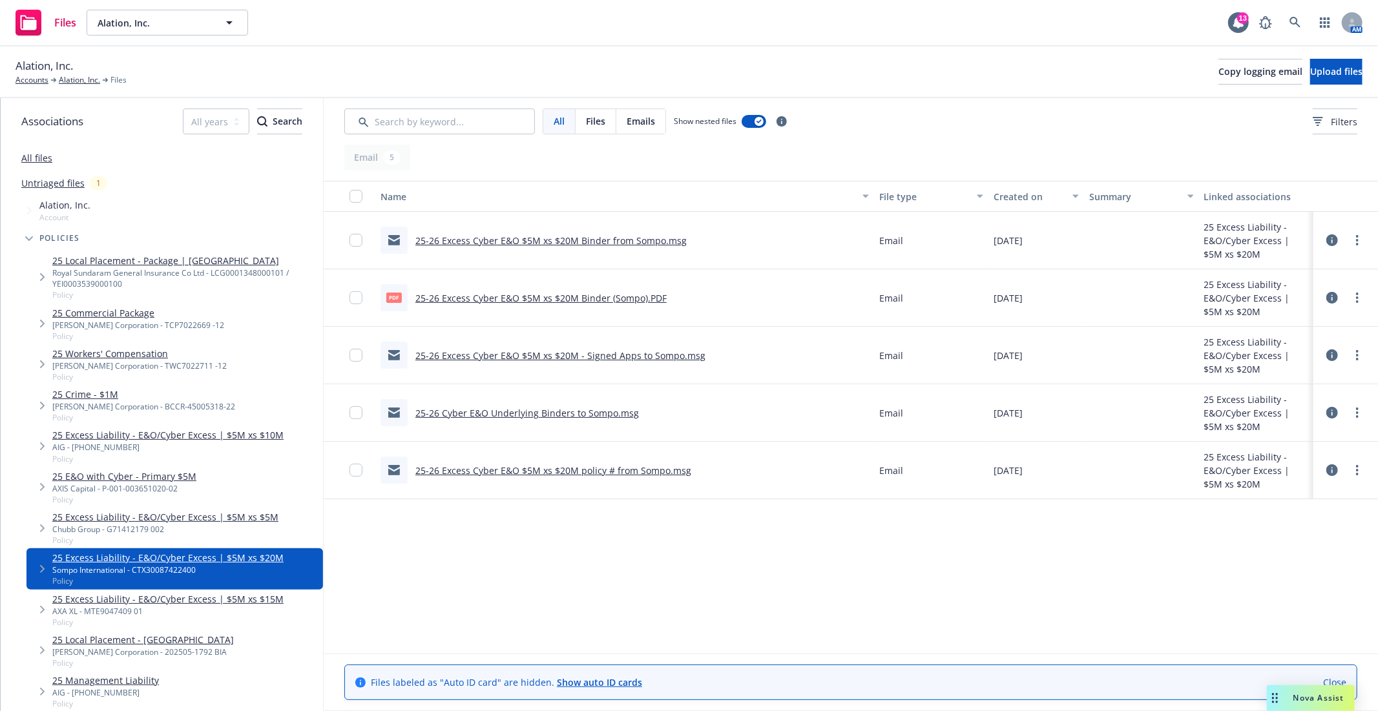
click at [553, 296] on link "25-26 Excess Cyber E&O $5M xs $20M Binder (Sompo).PDF" at bounding box center [541, 298] width 251 height 12
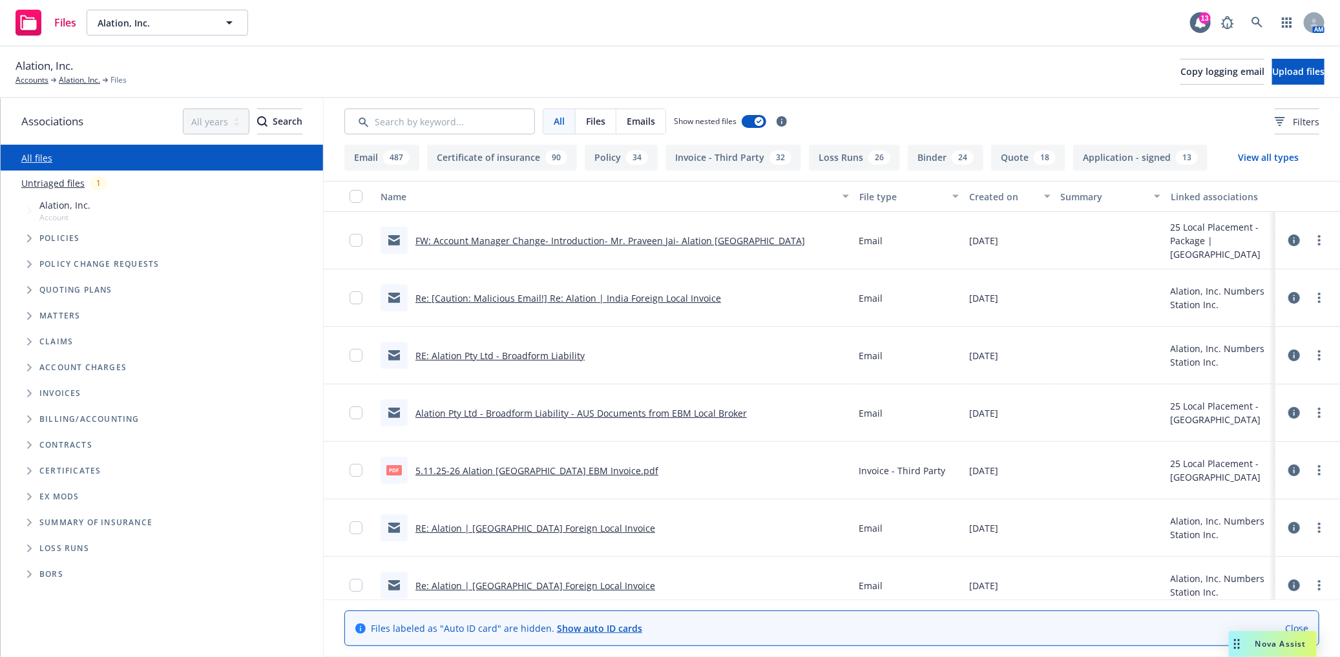
click at [30, 239] on icon "Tree Example" at bounding box center [29, 239] width 5 height 8
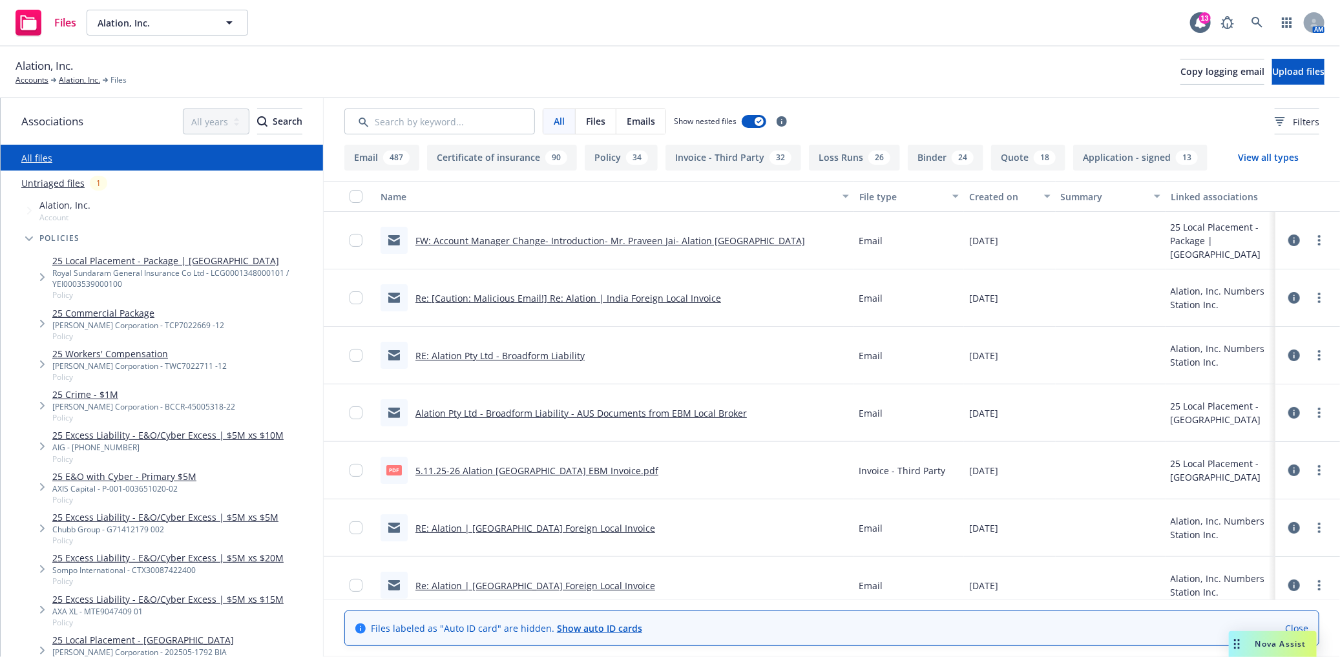
scroll to position [143, 0]
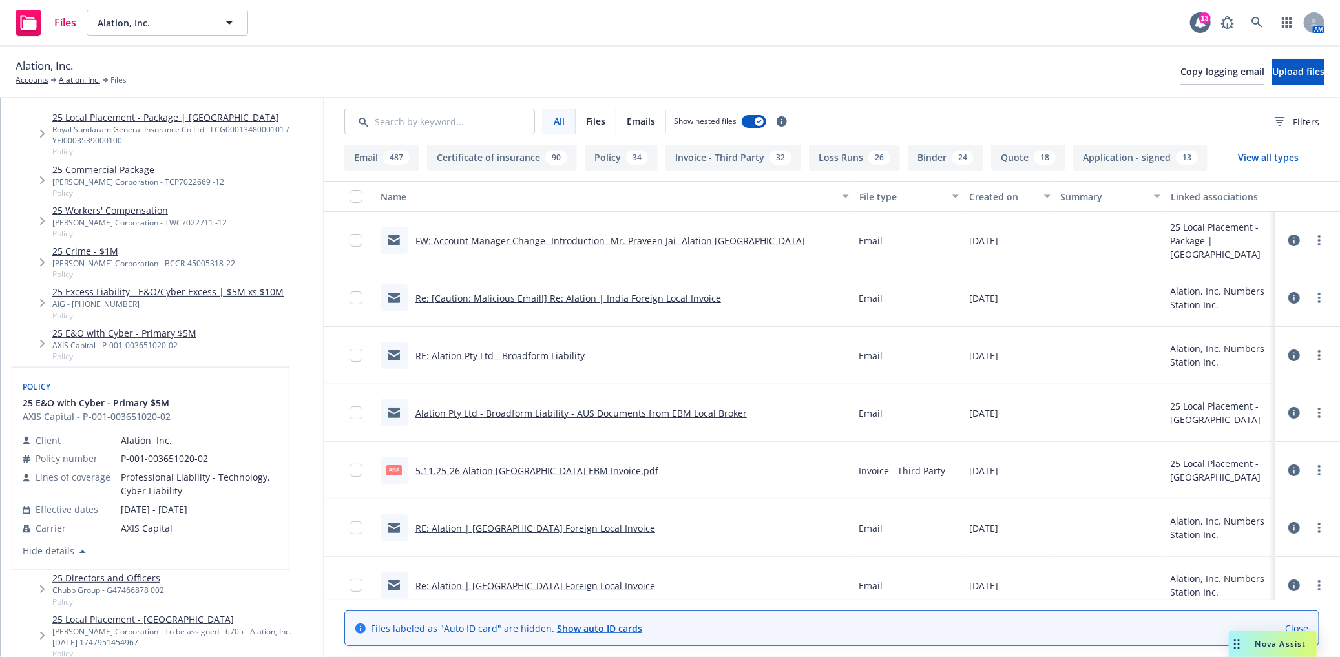
click at [179, 331] on link "25 E&O with Cyber - Primary $5M" at bounding box center [124, 333] width 144 height 14
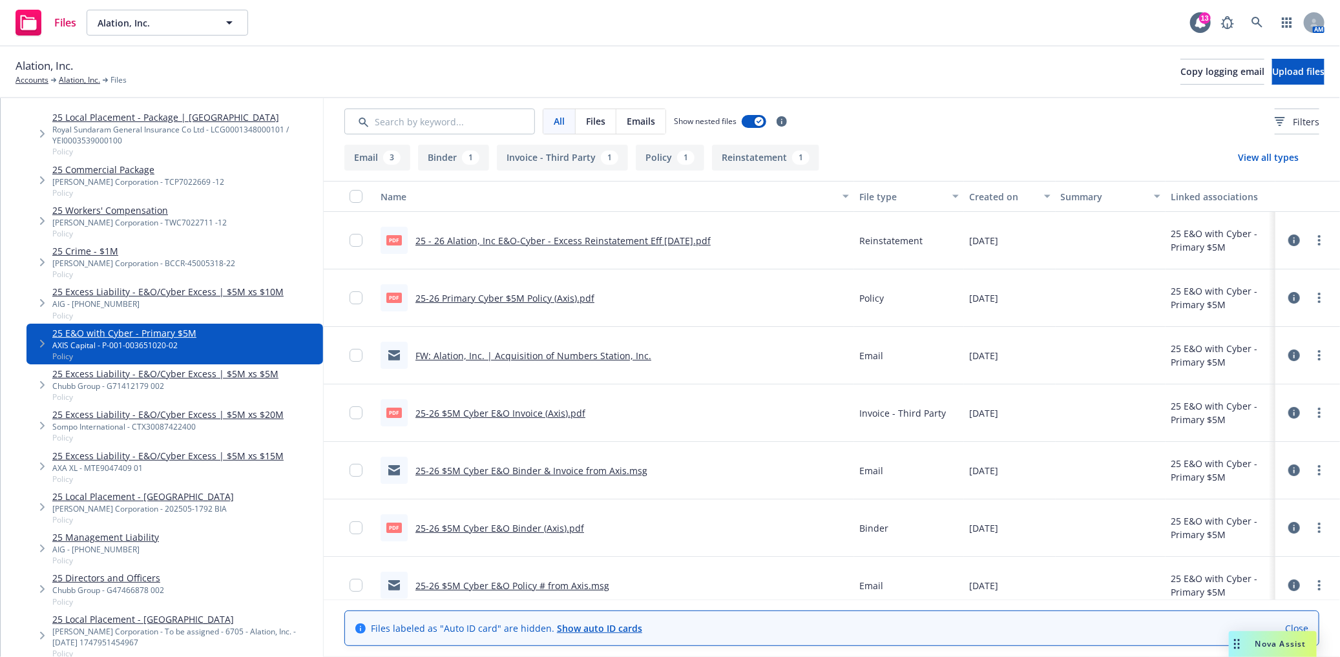
click at [554, 299] on link "25-26 Primary Cyber $5M Policy (Axis).pdf" at bounding box center [505, 298] width 179 height 12
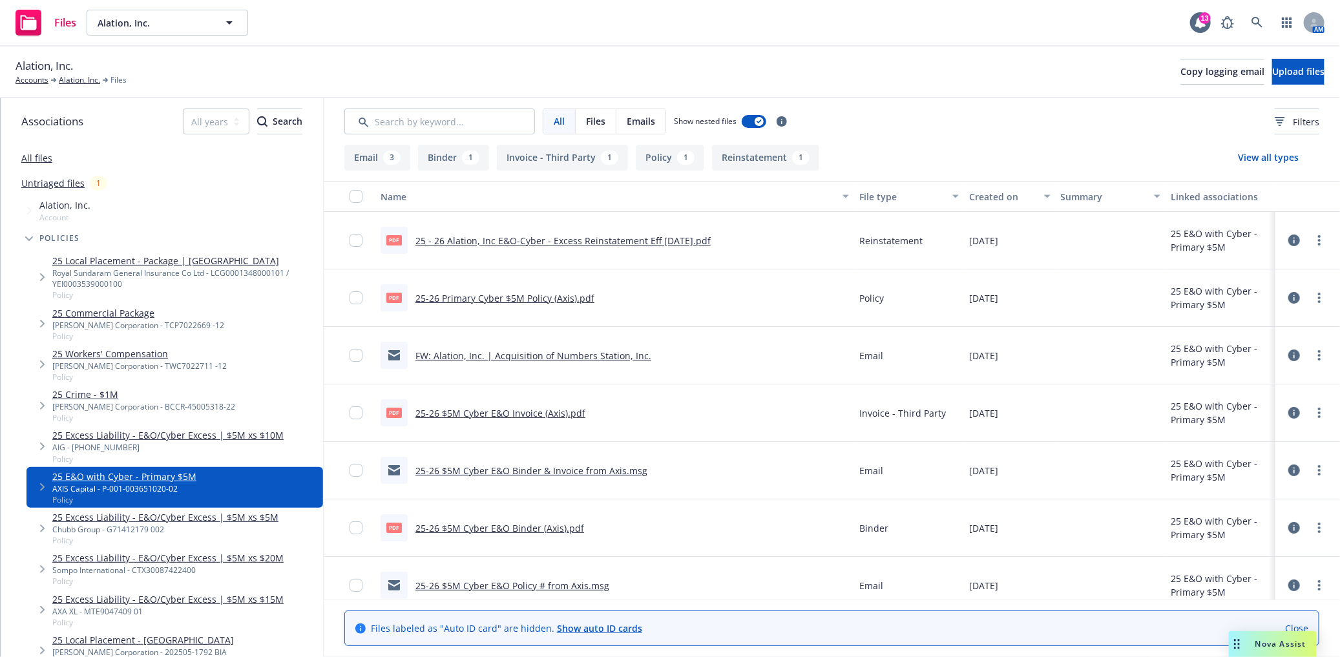
click at [87, 160] on div "All files" at bounding box center [162, 158] width 322 height 26
click at [46, 158] on link "All files" at bounding box center [36, 158] width 31 height 12
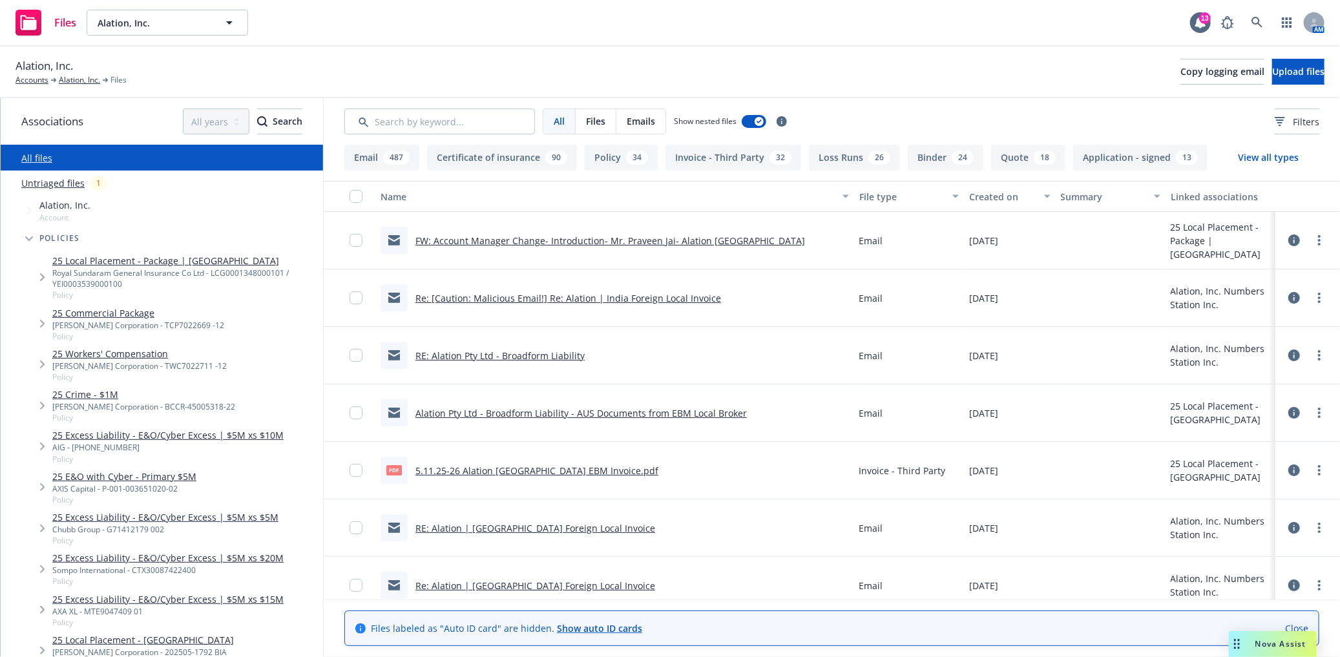
click at [60, 184] on link "Untriaged files" at bounding box center [52, 183] width 63 height 14
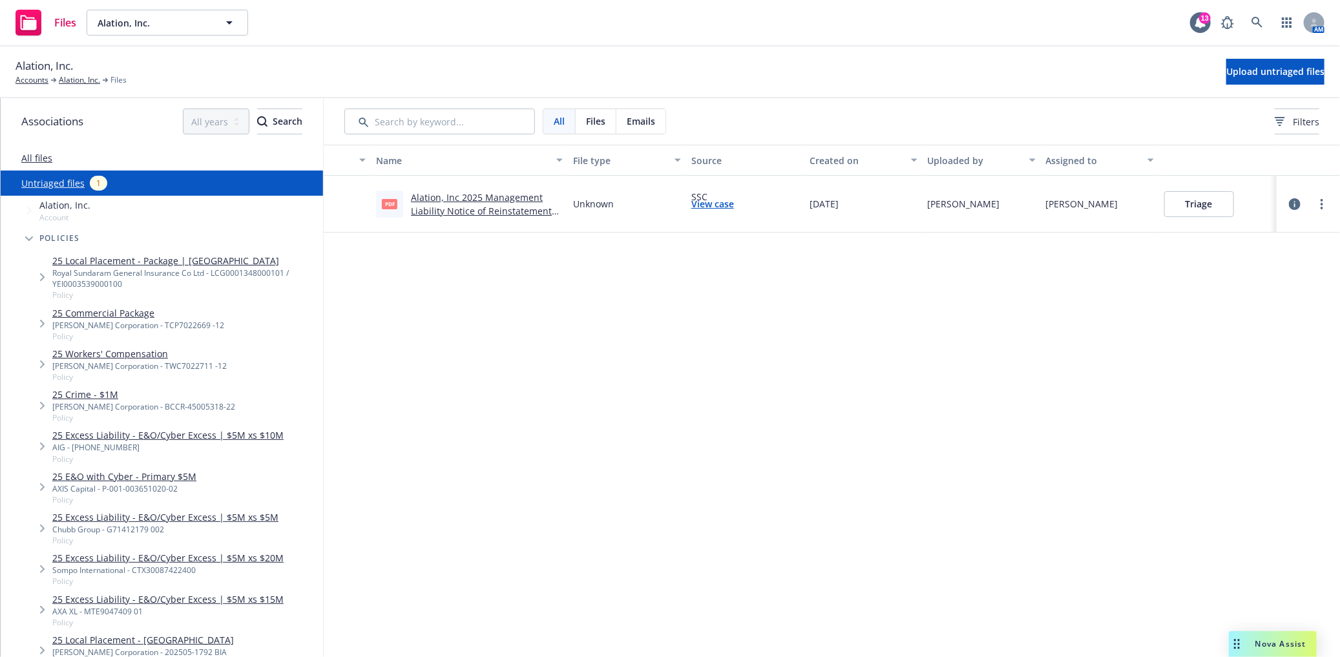
click at [36, 157] on link "All files" at bounding box center [36, 158] width 31 height 12
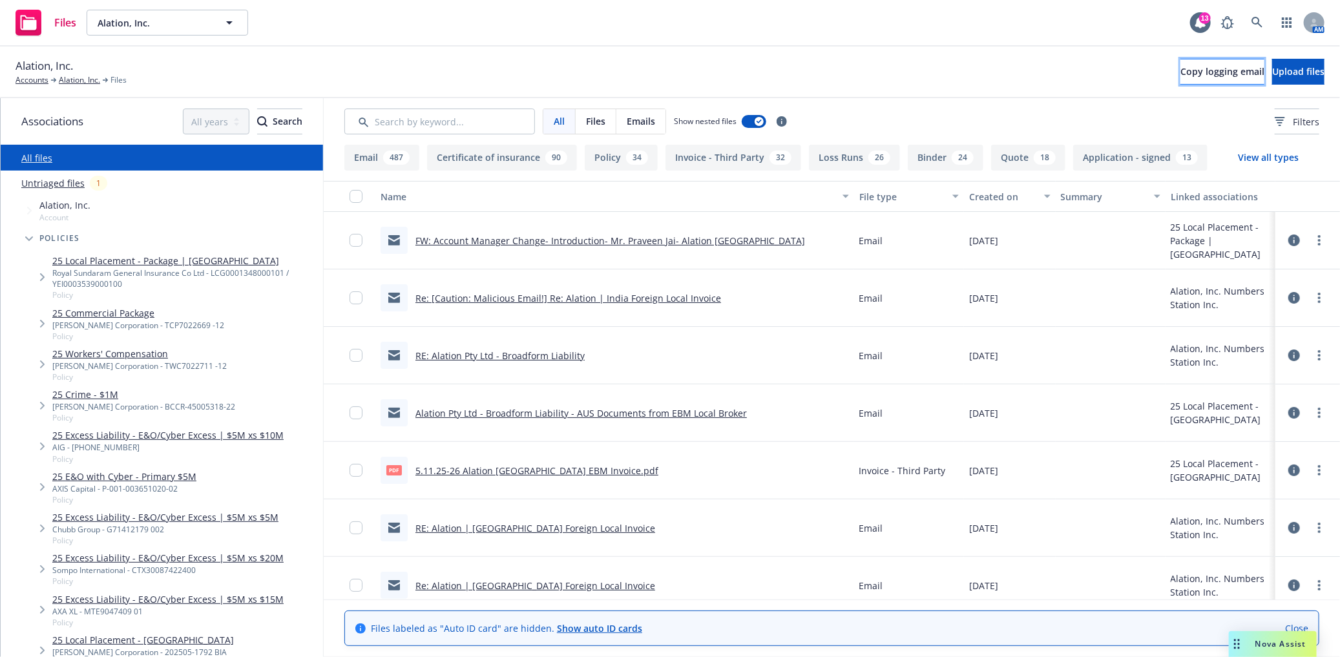
click at [1181, 68] on span "Copy logging email" at bounding box center [1223, 71] width 84 height 12
click at [174, 20] on span "Alation, Inc." at bounding box center [154, 23] width 112 height 14
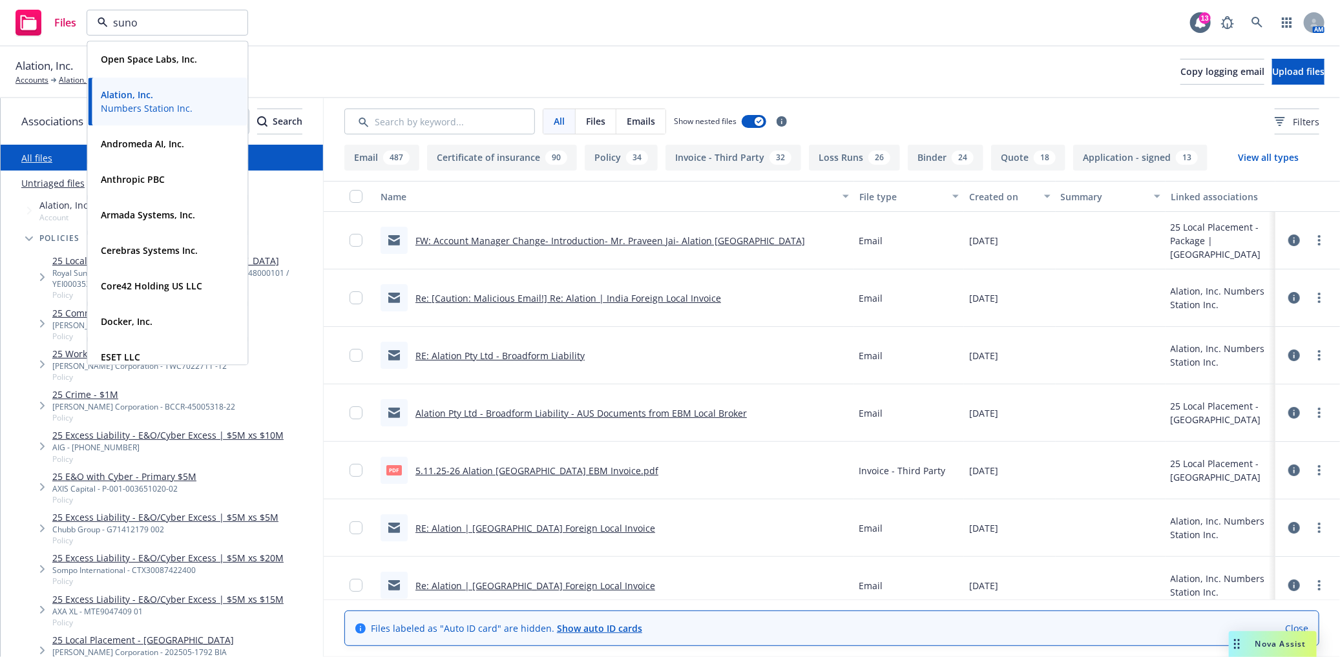
type input "suno"
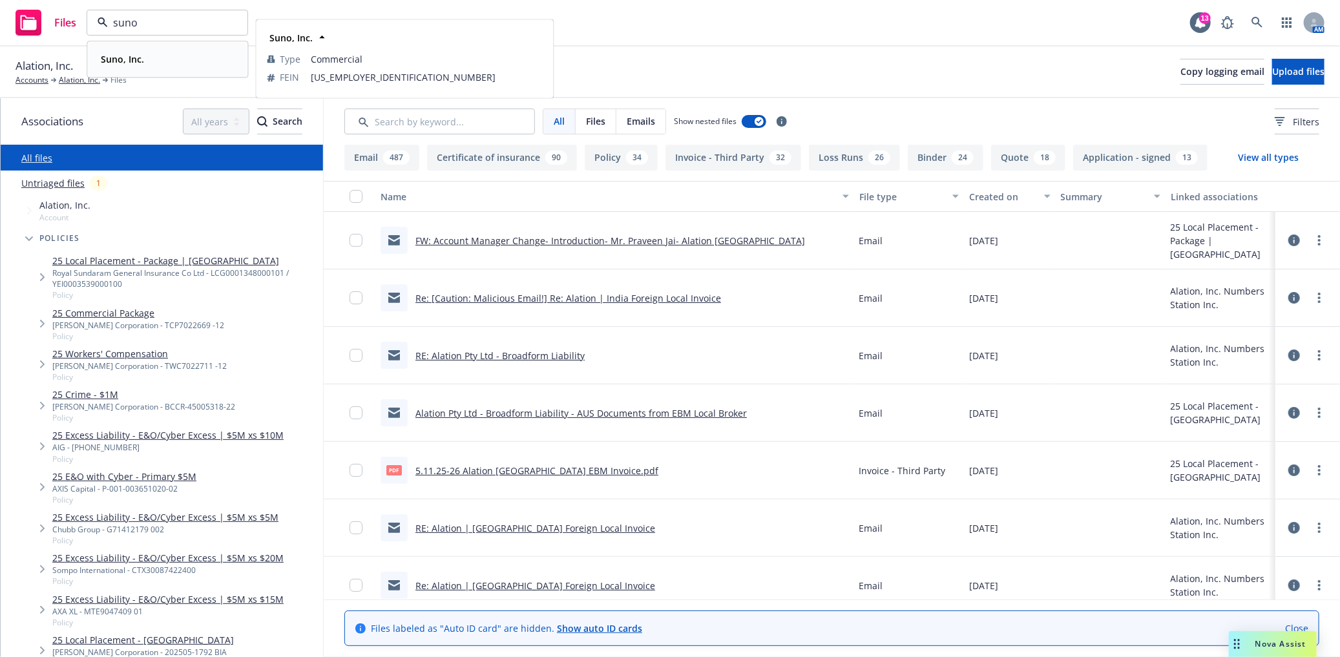
click at [140, 65] on span "Suno, Inc." at bounding box center [122, 59] width 43 height 14
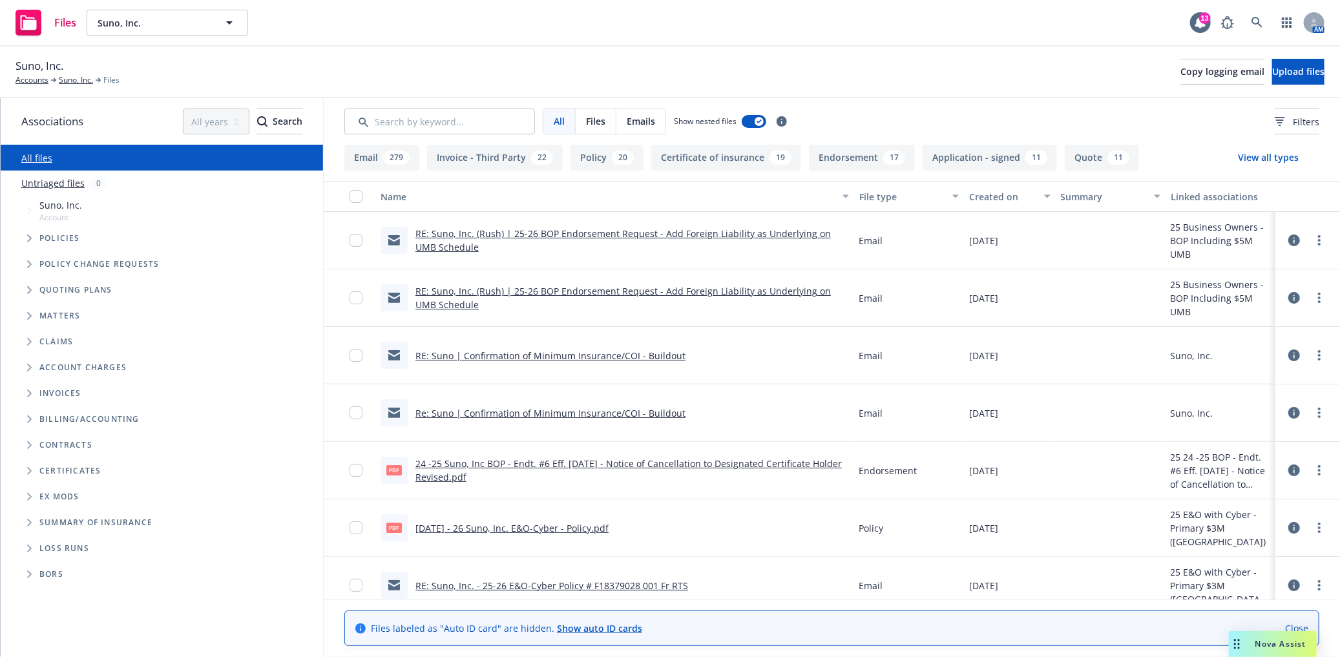
click at [21, 237] on span "Tree Example" at bounding box center [29, 238] width 21 height 21
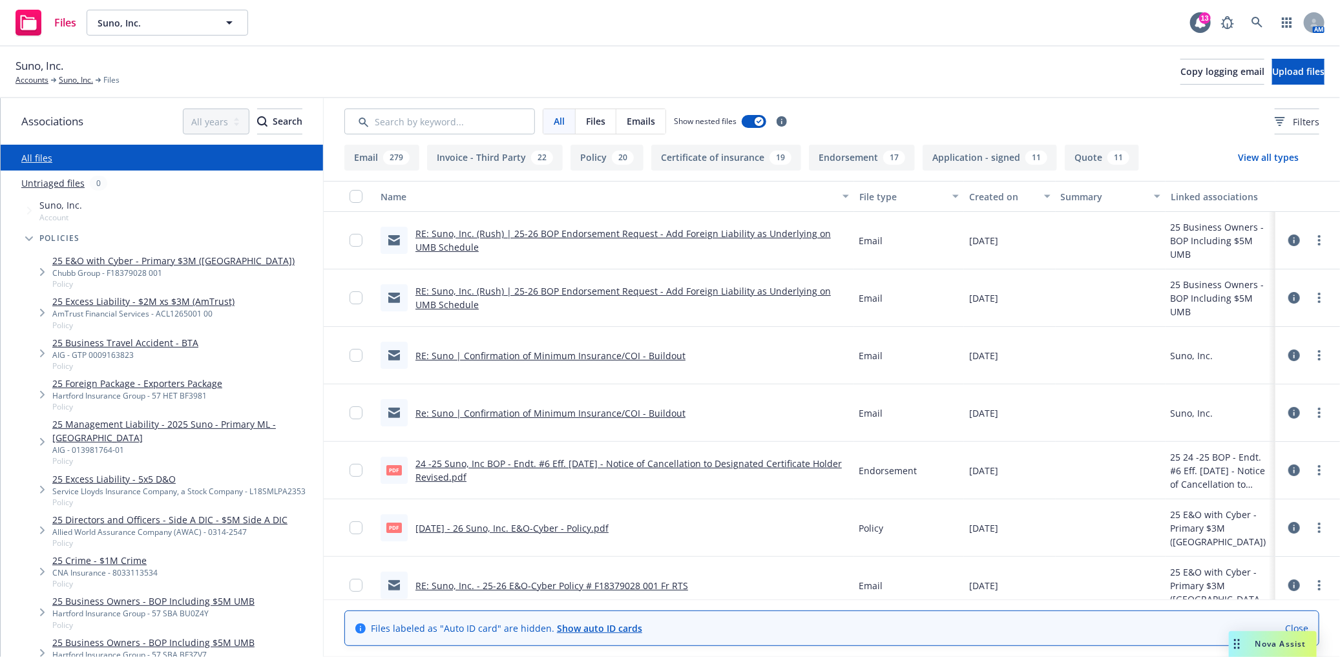
click at [115, 261] on link "25 E&O with Cyber - Primary $3M ([GEOGRAPHIC_DATA])" at bounding box center [173, 261] width 242 height 14
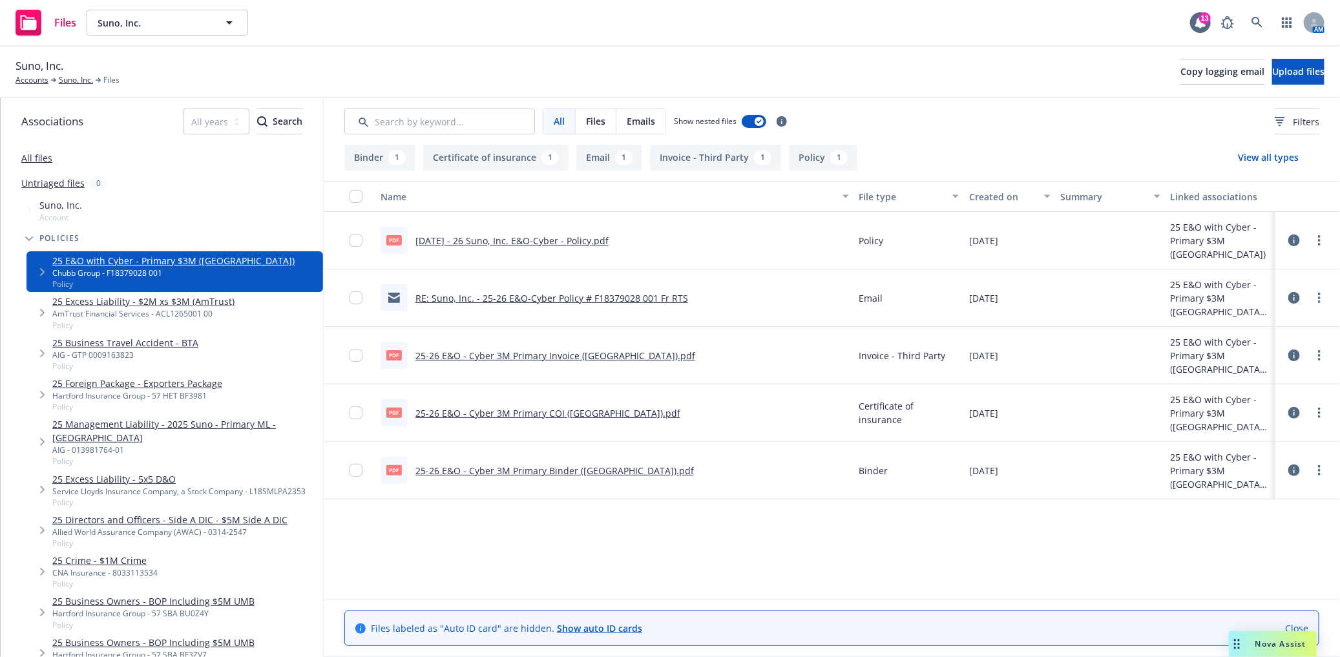
click at [541, 239] on link "[DATE] - 26 Suno, Inc. E&O-Cyber - Policy.pdf" at bounding box center [512, 241] width 193 height 12
